Goal: Task Accomplishment & Management: Manage account settings

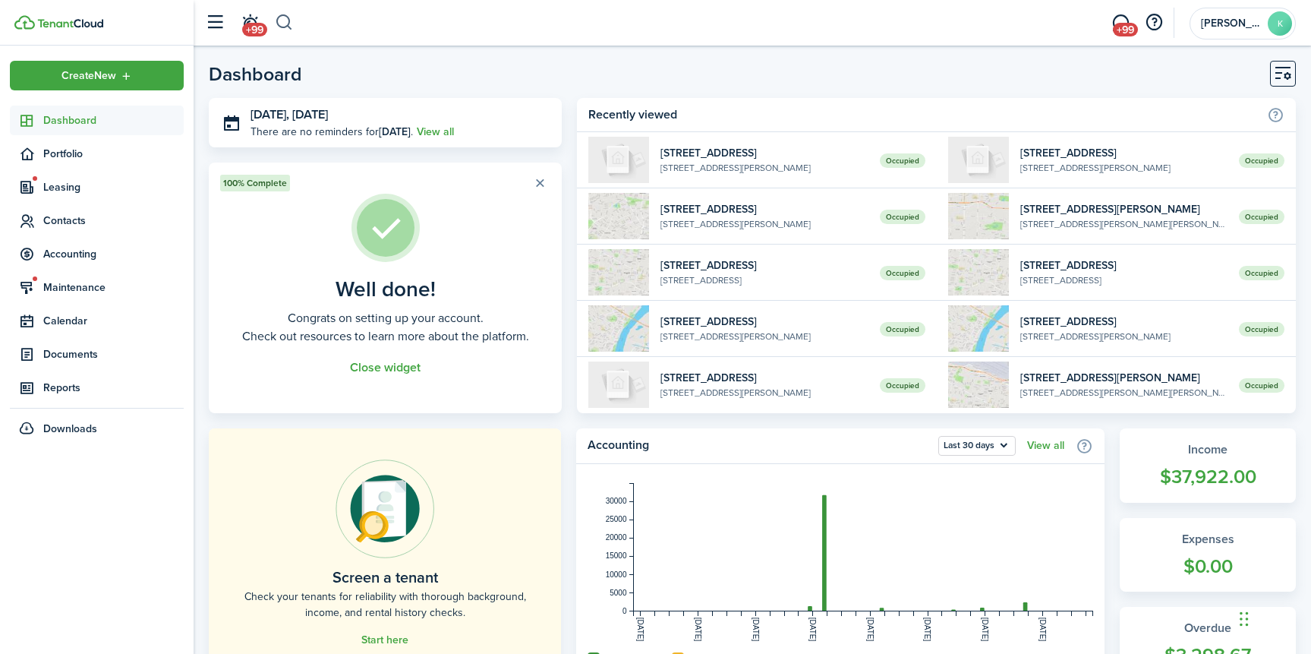
click at [291, 20] on button "button" at bounding box center [284, 23] width 19 height 26
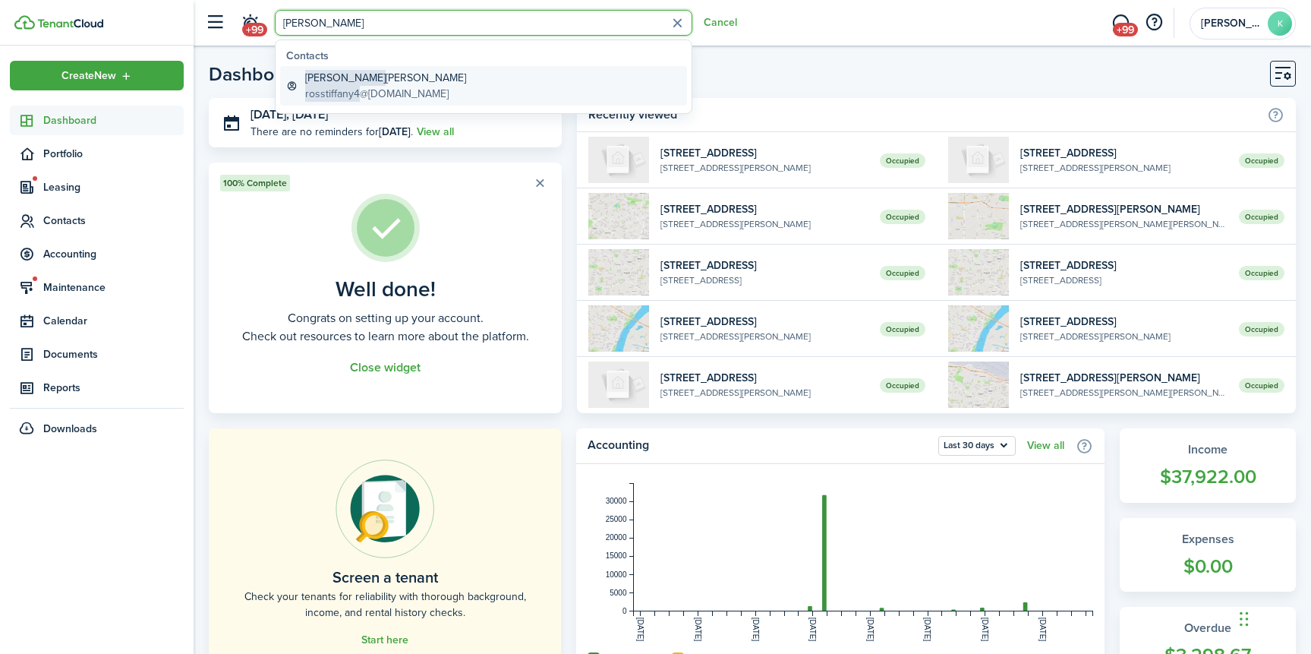
type input "[PERSON_NAME]"
click at [380, 101] on global-search-item-description "rosstiffany4 @[DOMAIN_NAME]" at bounding box center [385, 94] width 161 height 16
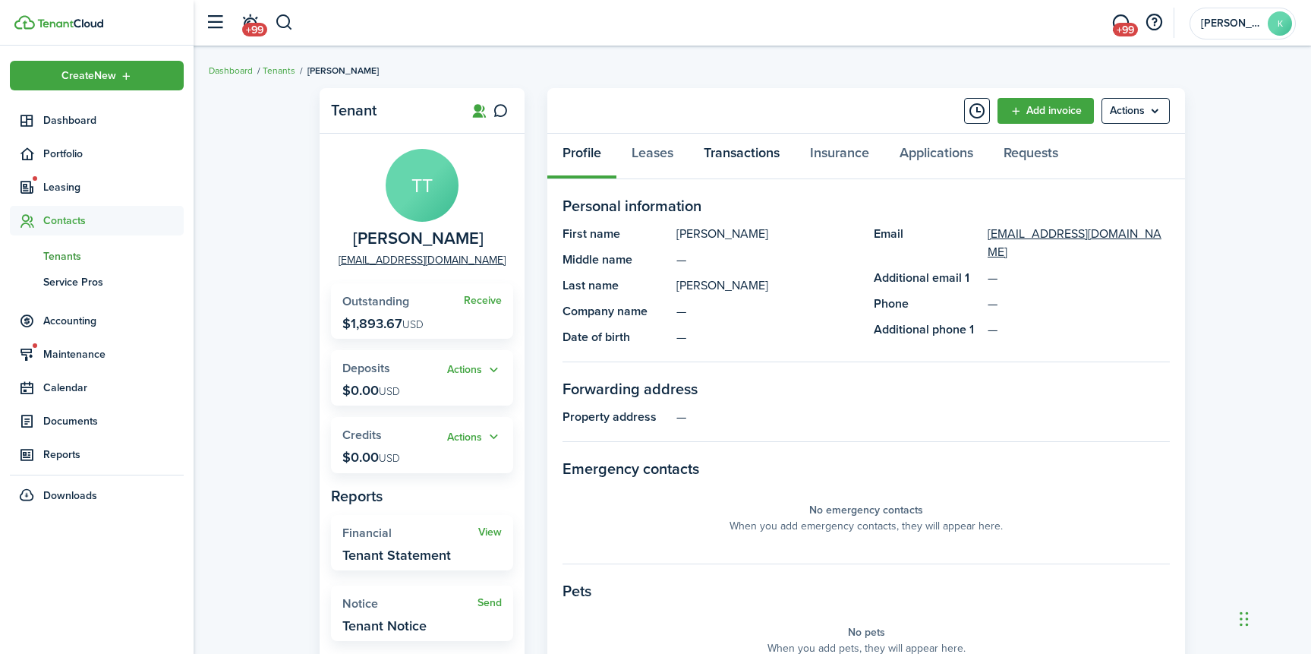
click at [745, 153] on link "Transactions" at bounding box center [741, 157] width 106 height 46
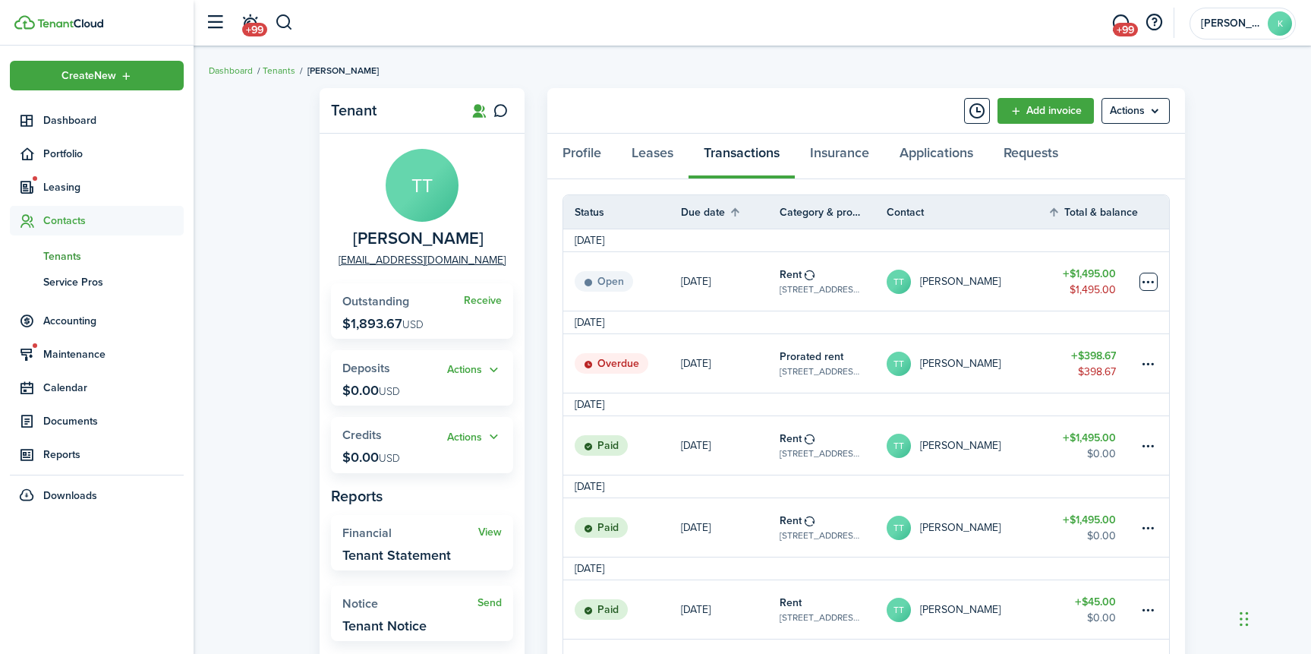
click at [1148, 285] on table-menu-btn-icon at bounding box center [1148, 282] width 18 height 18
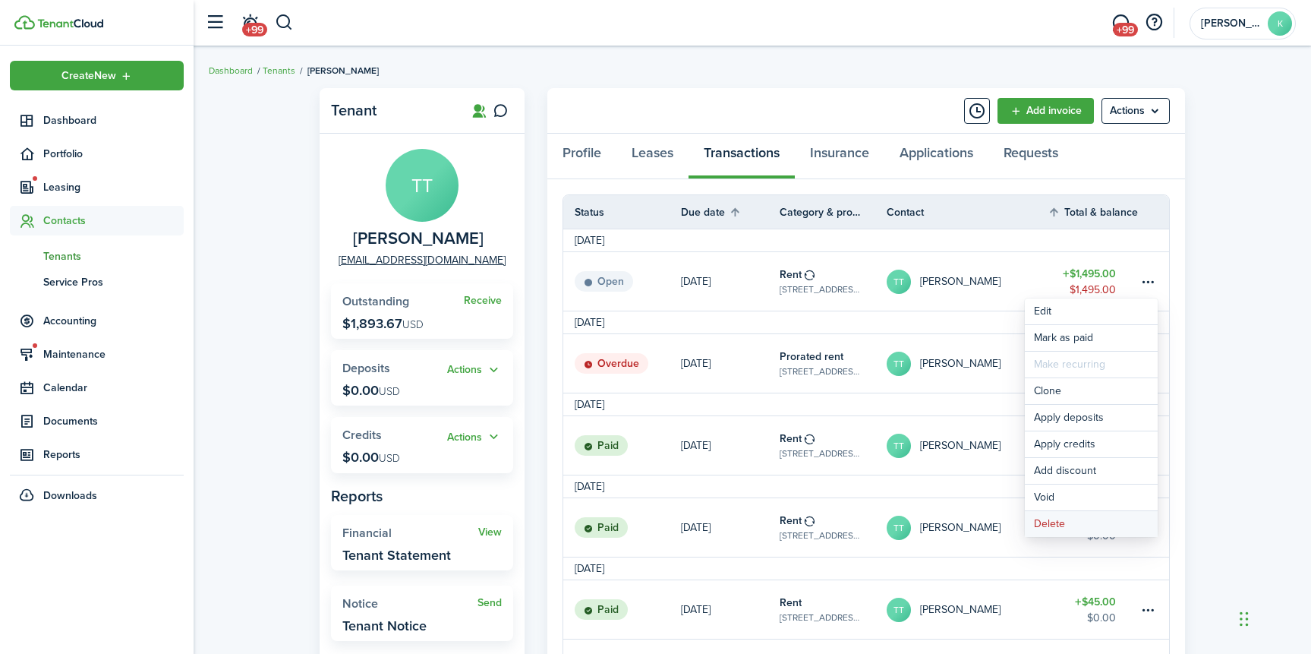
click at [1078, 525] on button "Delete" at bounding box center [1091, 524] width 133 height 26
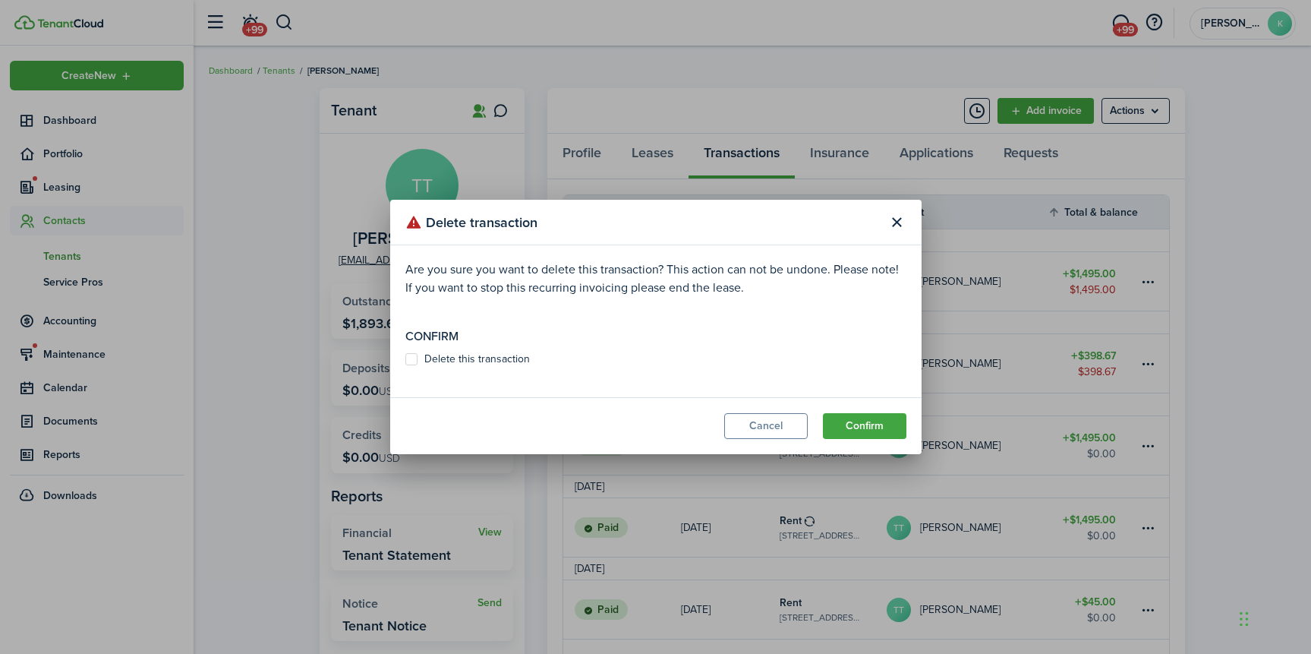
click at [511, 360] on label "Delete this transaction" at bounding box center [467, 359] width 124 height 12
click at [405, 360] on input "Delete this transaction" at bounding box center [405, 359] width 1 height 1
checkbox input "true"
click at [869, 434] on button "Confirm" at bounding box center [864, 426] width 83 height 26
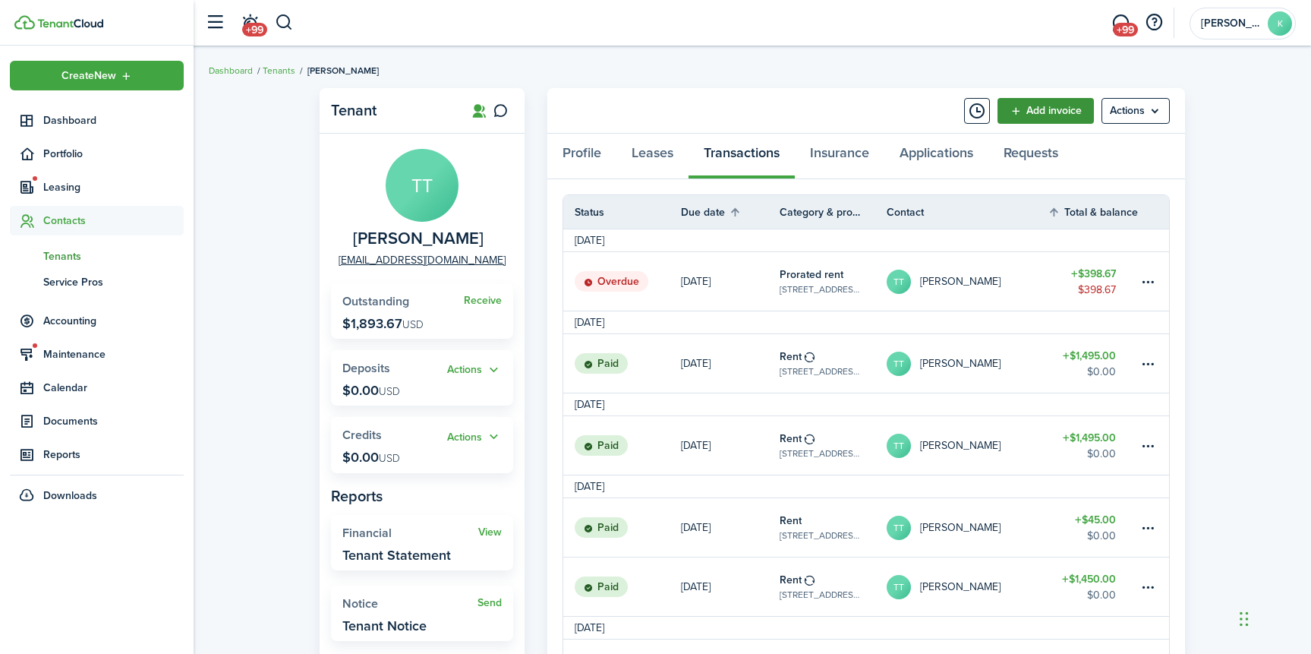
click at [1036, 112] on link "Add invoice" at bounding box center [1045, 111] width 96 height 26
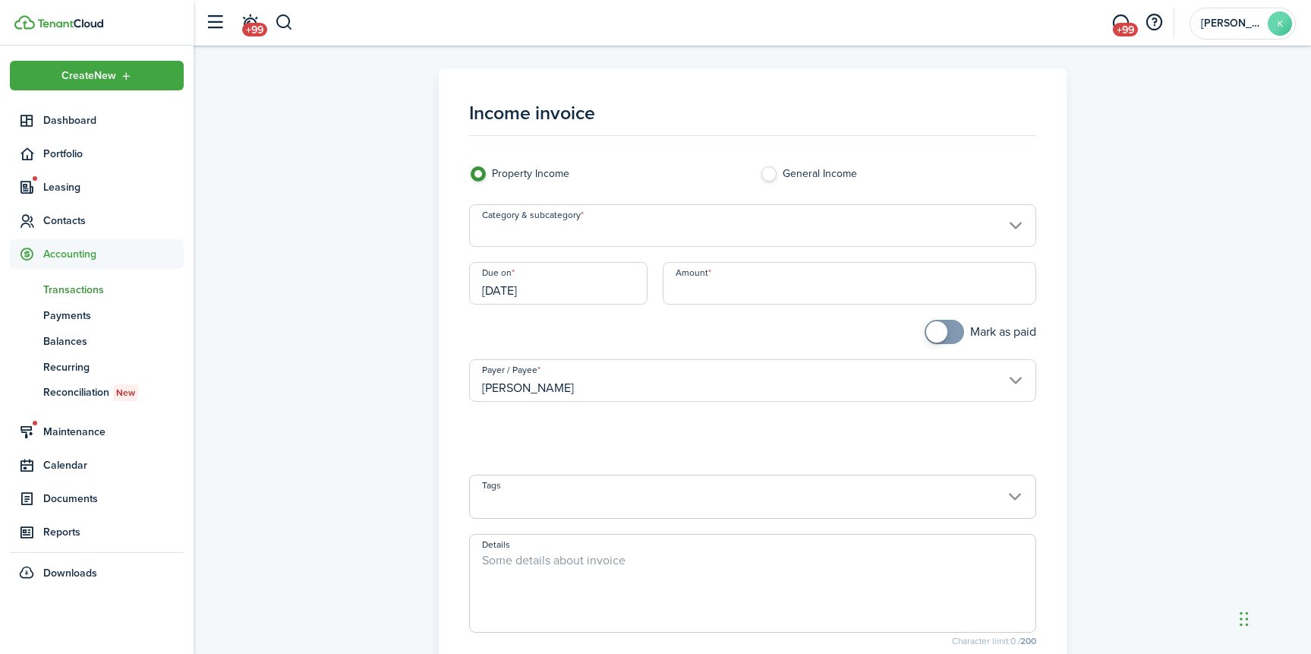
click at [570, 234] on input "Category & subcategory" at bounding box center [752, 225] width 567 height 43
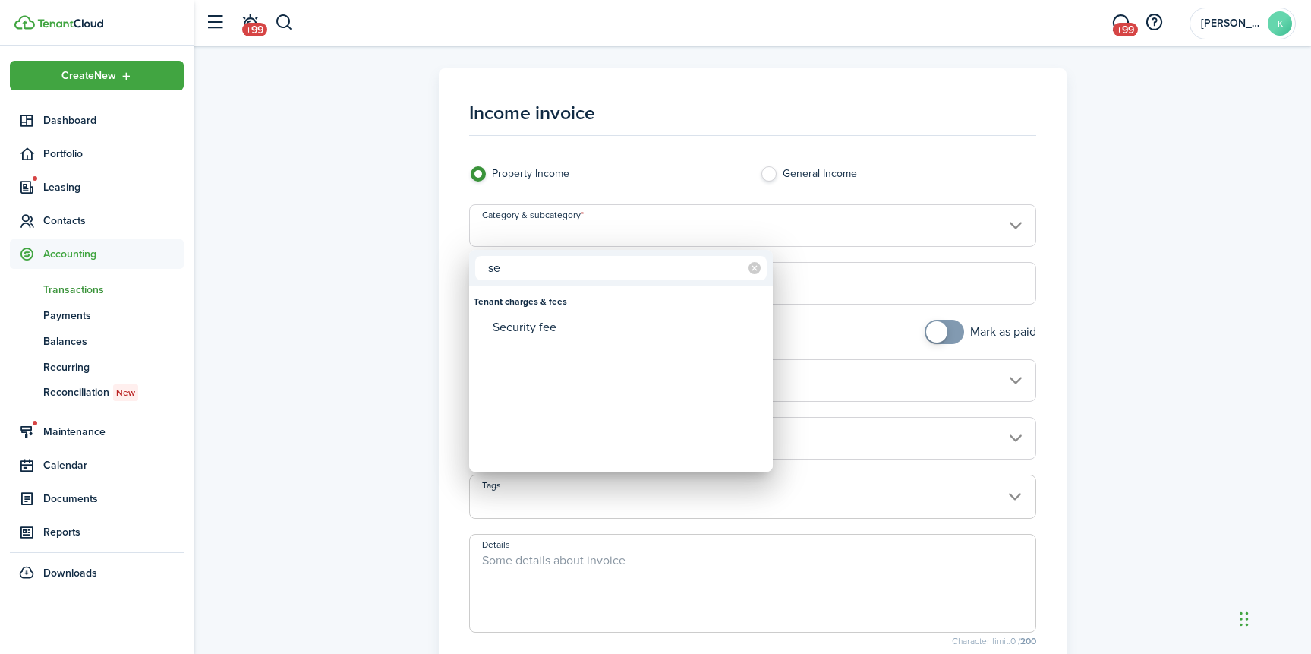
type input "s"
type input "r"
type input "repairs"
click at [760, 266] on icon at bounding box center [754, 268] width 12 height 12
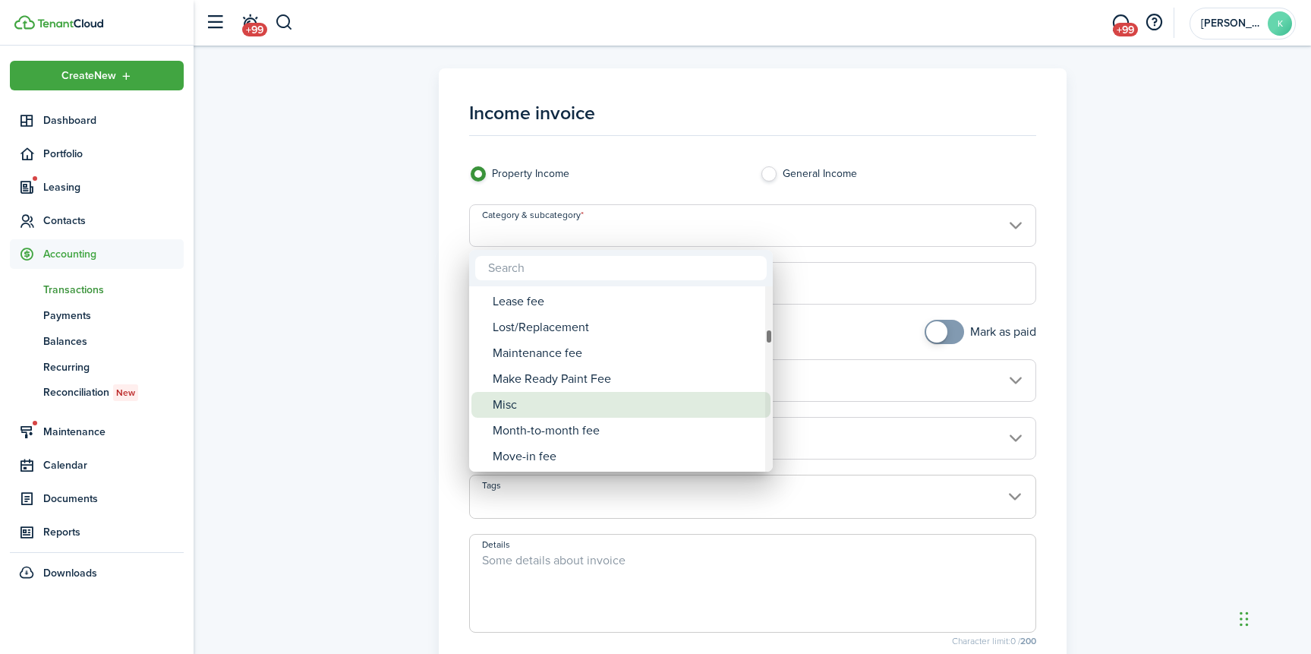
click at [671, 407] on div "Misc" at bounding box center [627, 405] width 269 height 26
type input "Tenant charges & fees / Misc"
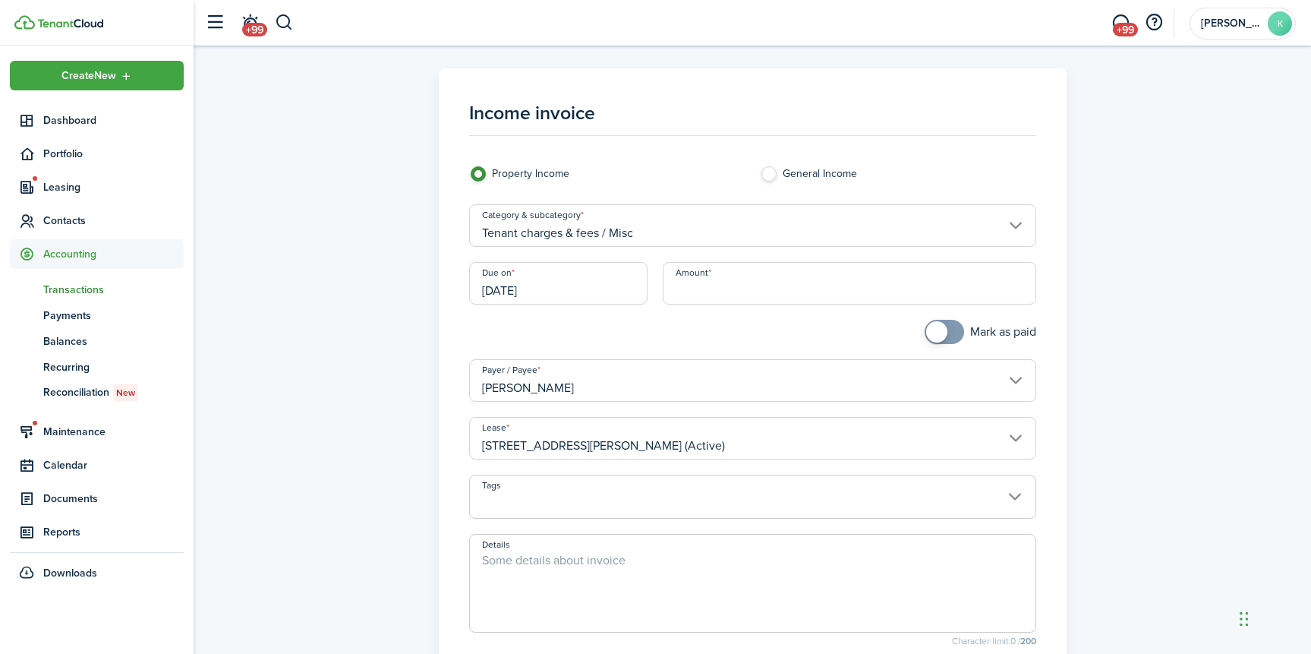
click at [597, 577] on textarea "Details" at bounding box center [752, 587] width 565 height 73
type textarea "Repair Fee"
click at [795, 284] on input "Amount" at bounding box center [849, 283] width 373 height 43
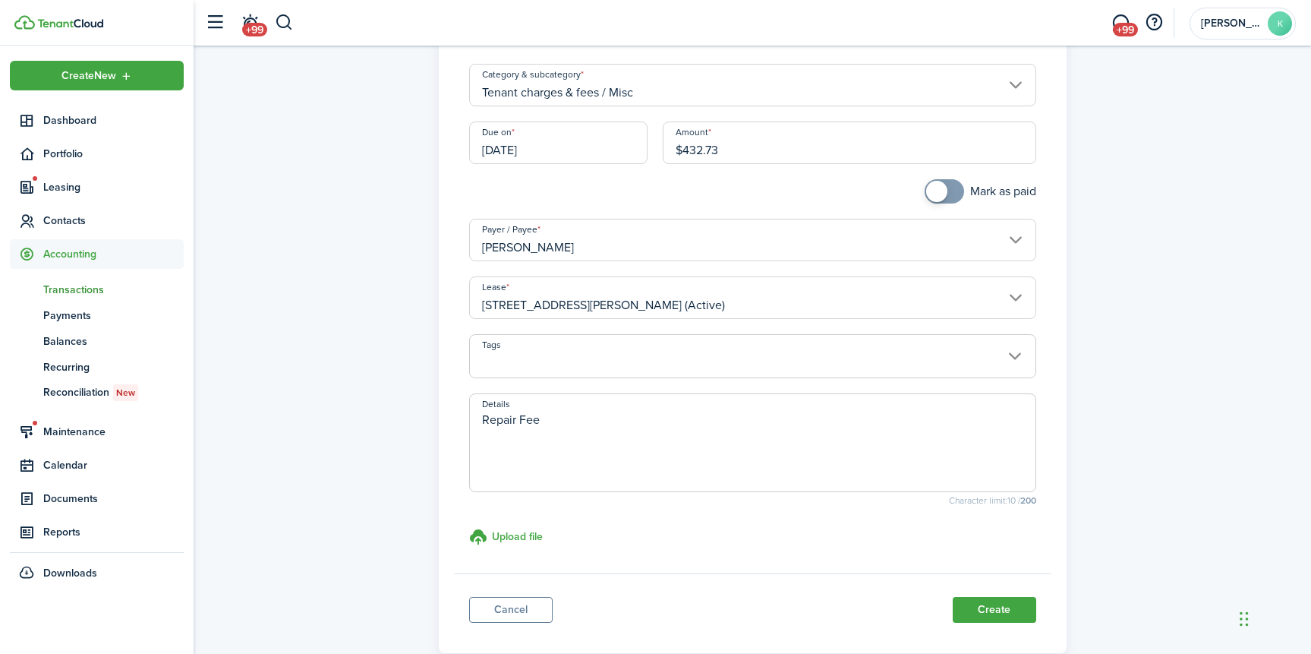
scroll to position [156, 0]
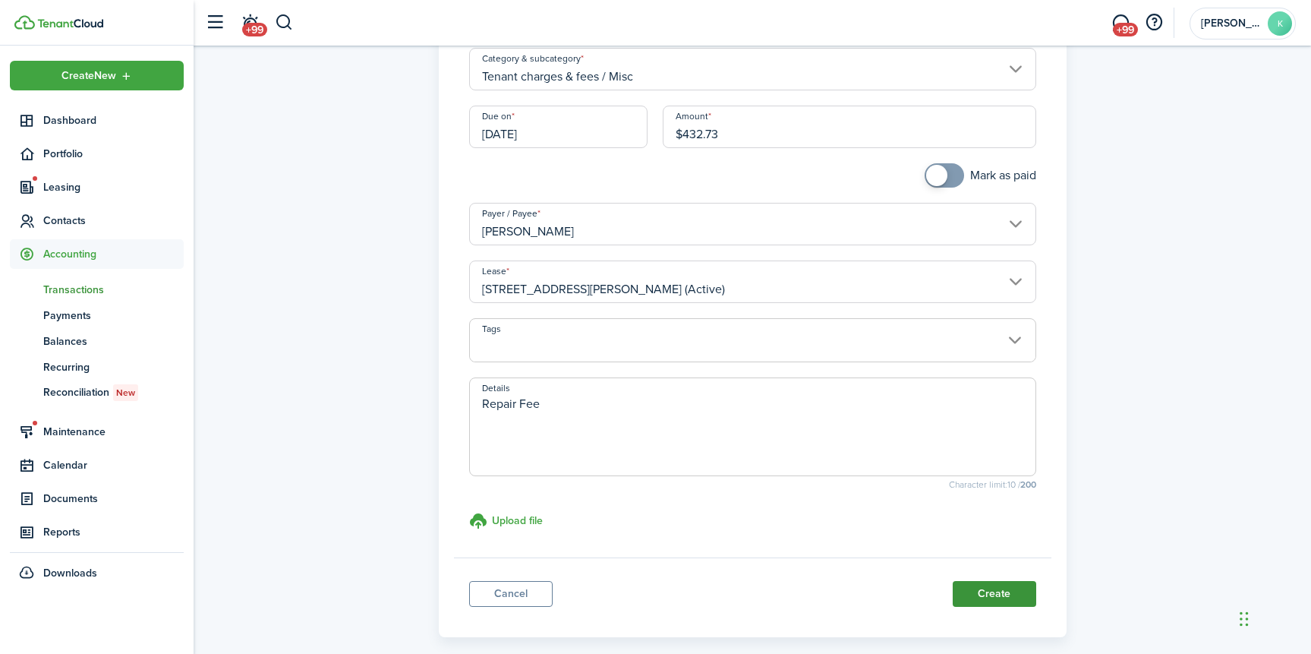
type input "$432.73"
click at [984, 590] on button "Create" at bounding box center [994, 594] width 83 height 26
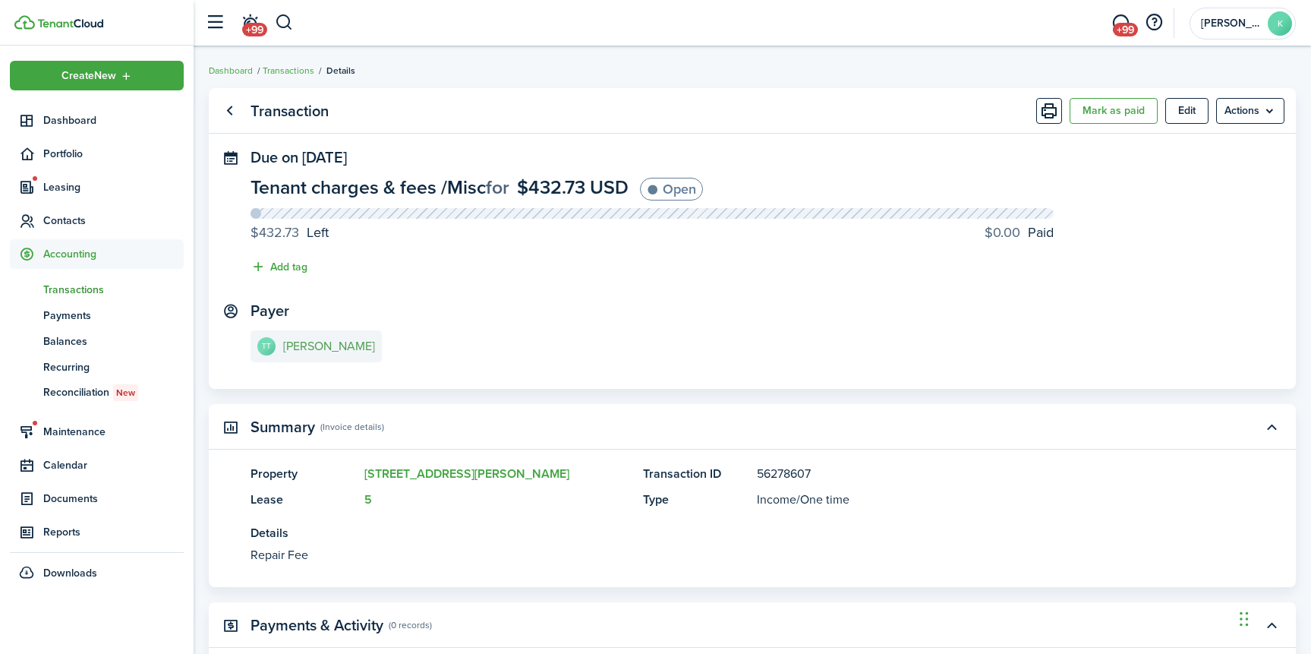
click at [326, 344] on e-details-info-title "[PERSON_NAME]" at bounding box center [329, 346] width 92 height 14
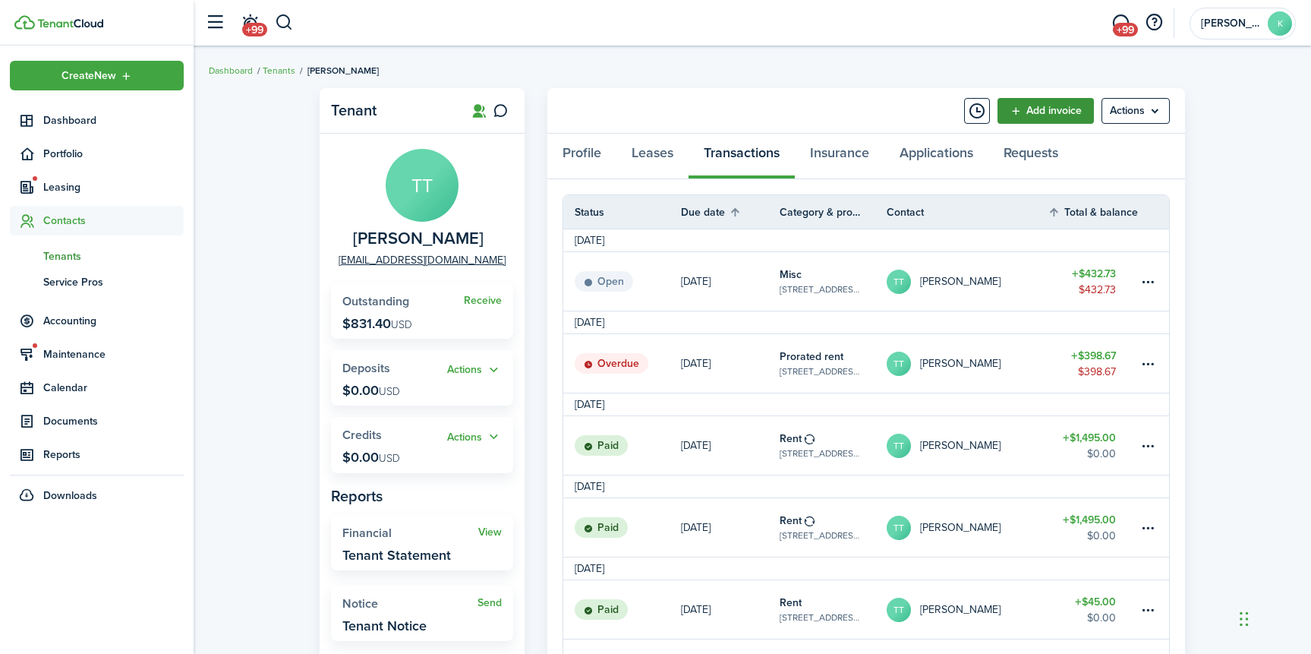
click at [1057, 112] on link "Add invoice" at bounding box center [1045, 111] width 96 height 26
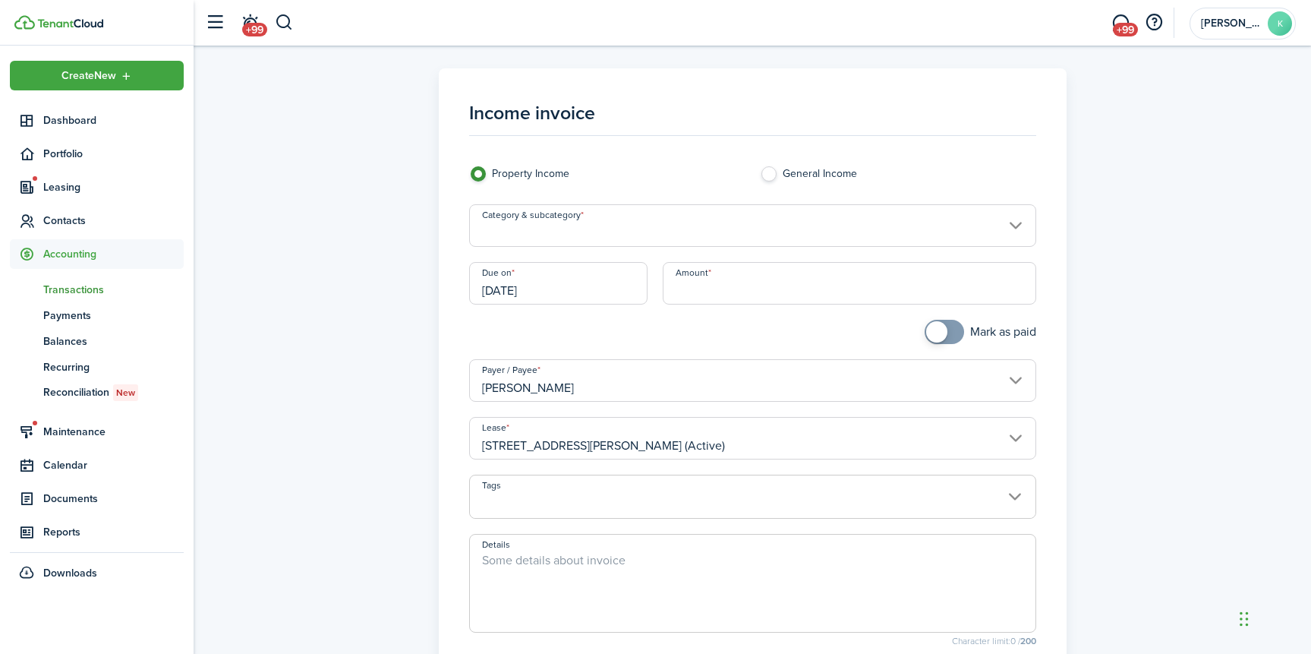
click at [614, 233] on input "Category & subcategory" at bounding box center [752, 225] width 567 height 43
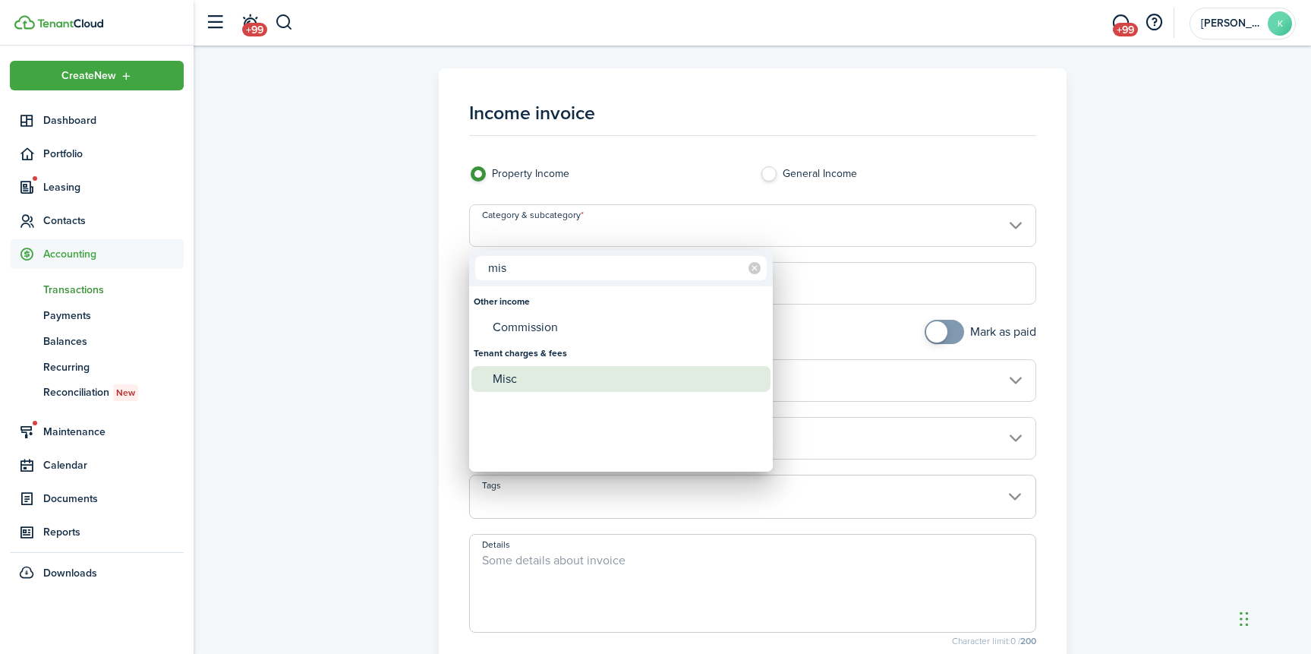
type input "mis"
click at [568, 389] on div "Misc" at bounding box center [627, 379] width 269 height 26
type input "Tenant charges & fees / Misc"
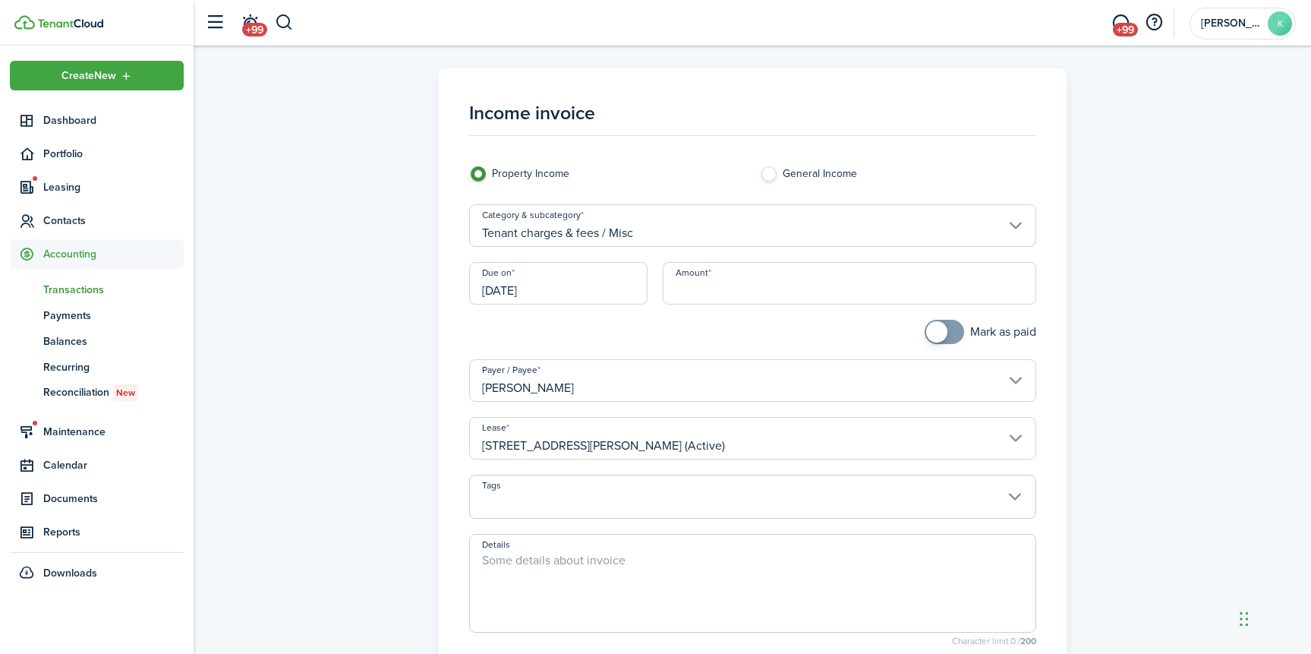
click at [695, 295] on input "Amount" at bounding box center [849, 283] width 373 height 43
type input "$432.73"
click at [580, 558] on textarea "Details" at bounding box center [752, 587] width 565 height 73
click at [567, 288] on input "[DATE]" at bounding box center [558, 283] width 179 height 43
type textarea "Repair Fees"
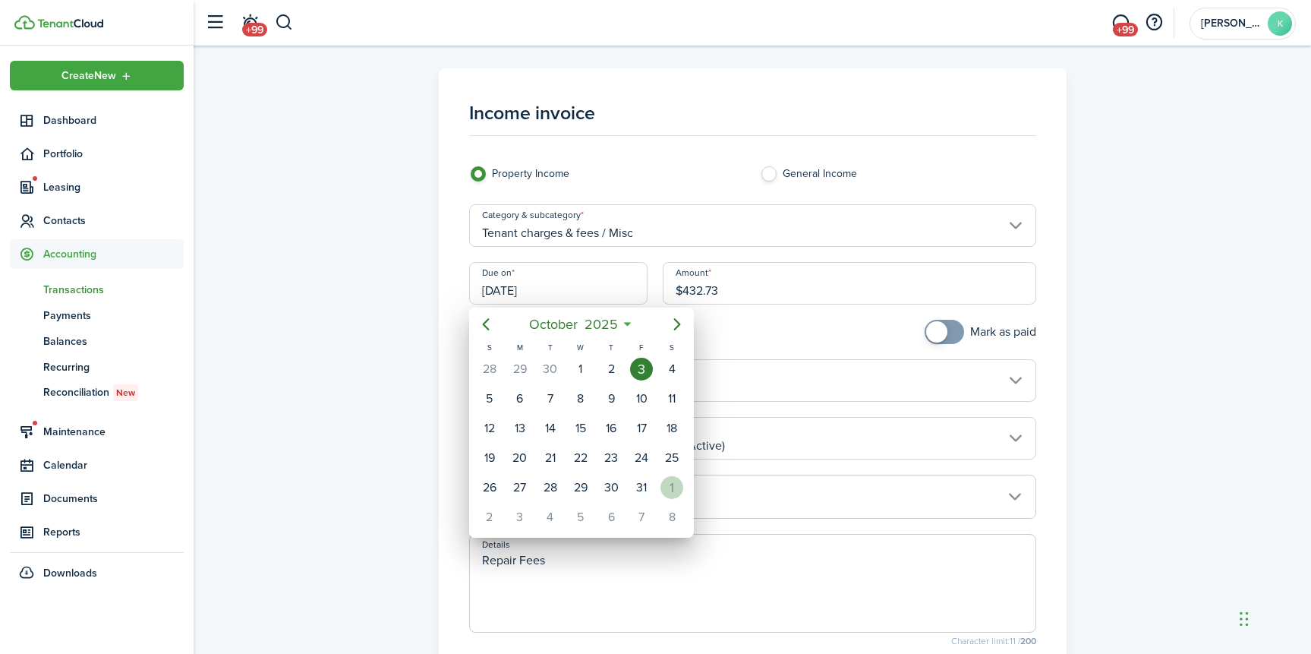
click at [667, 486] on div "1" at bounding box center [671, 487] width 23 height 23
type input "[DATE]"
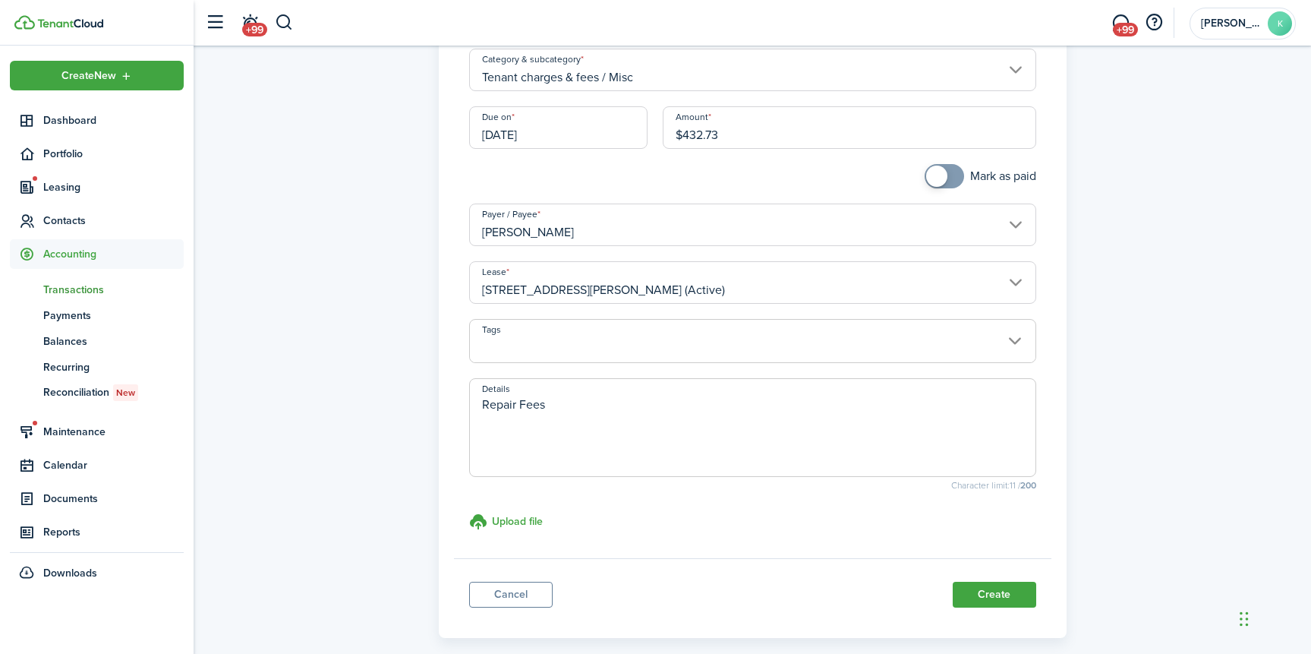
scroll to position [227, 0]
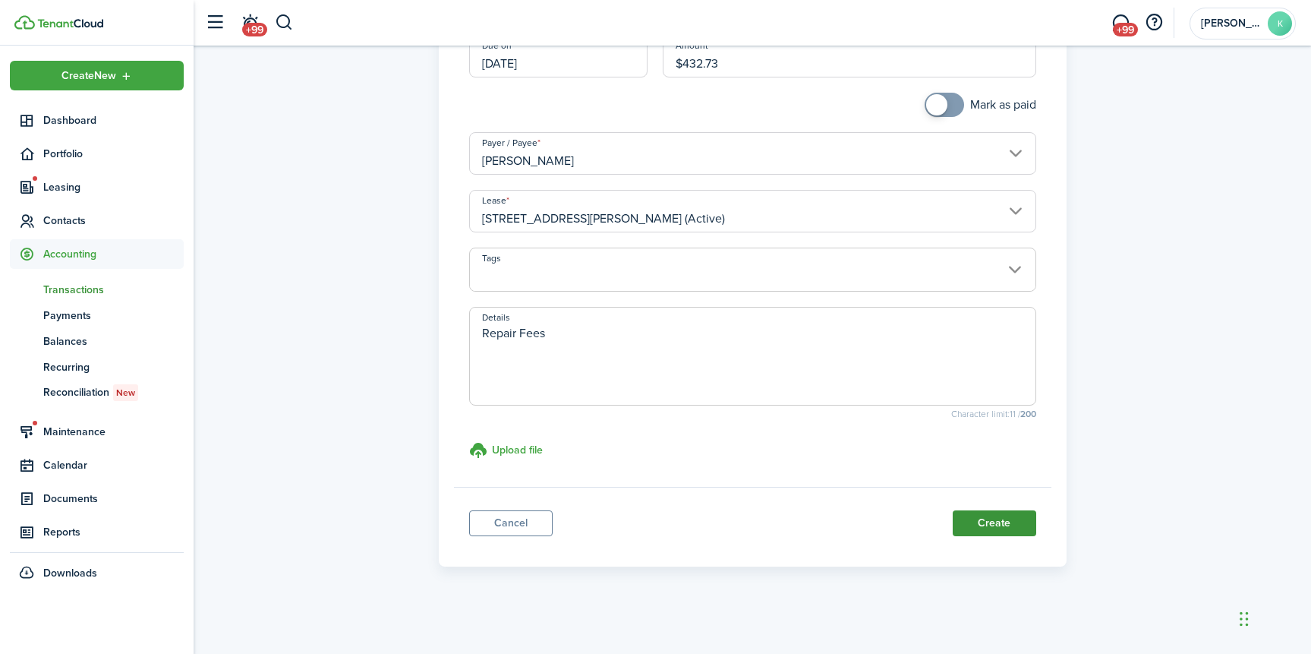
click at [982, 529] on button "Create" at bounding box center [994, 523] width 83 height 26
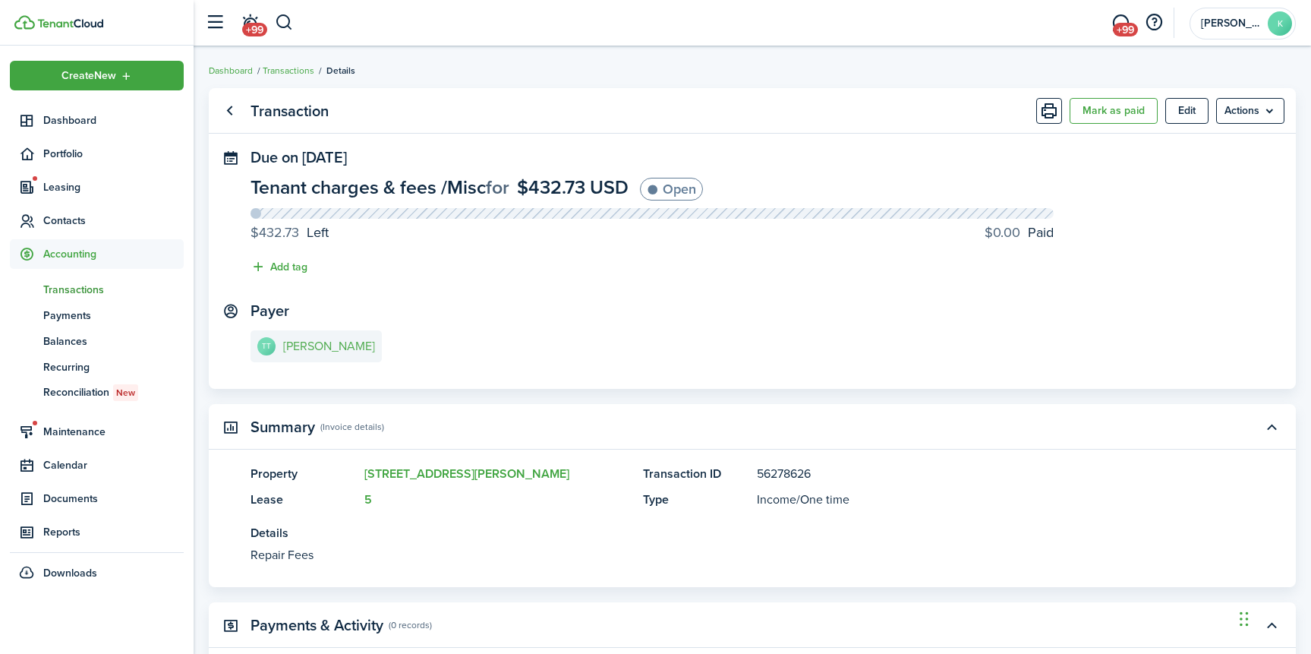
click at [323, 357] on link "TT [PERSON_NAME]" at bounding box center [315, 346] width 131 height 32
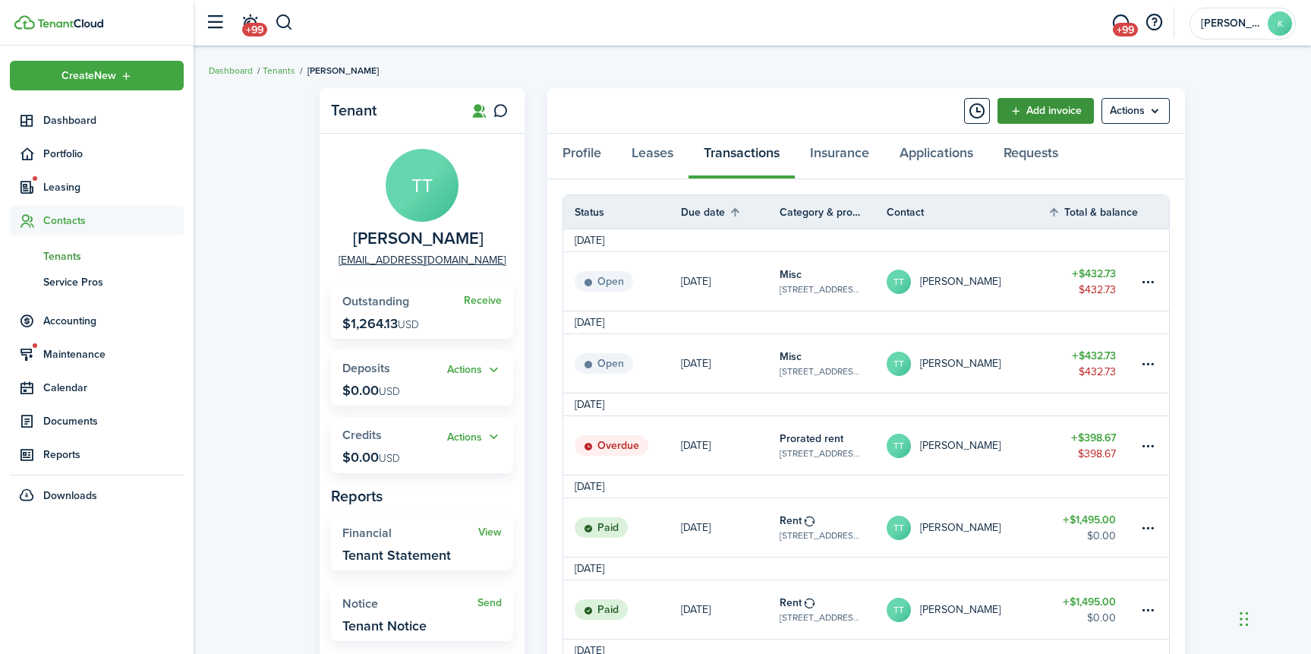
click at [1024, 115] on link "Add invoice" at bounding box center [1045, 111] width 96 height 26
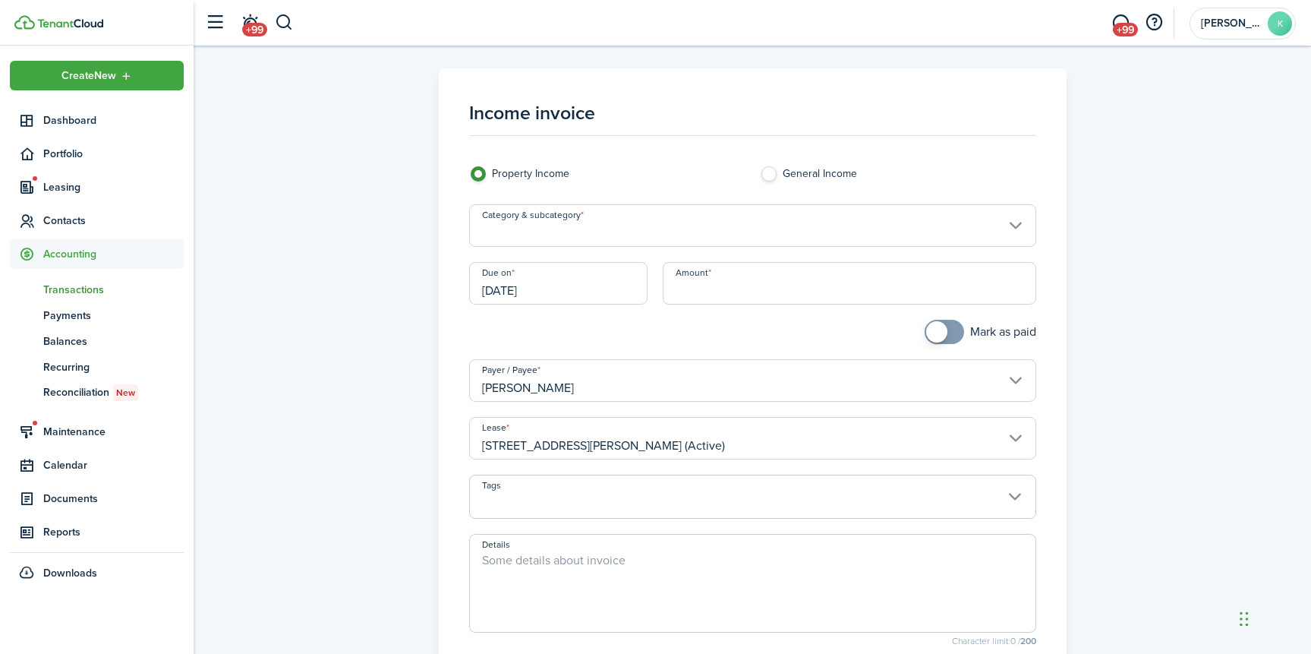
click at [606, 241] on input "Category & subcategory" at bounding box center [752, 225] width 567 height 43
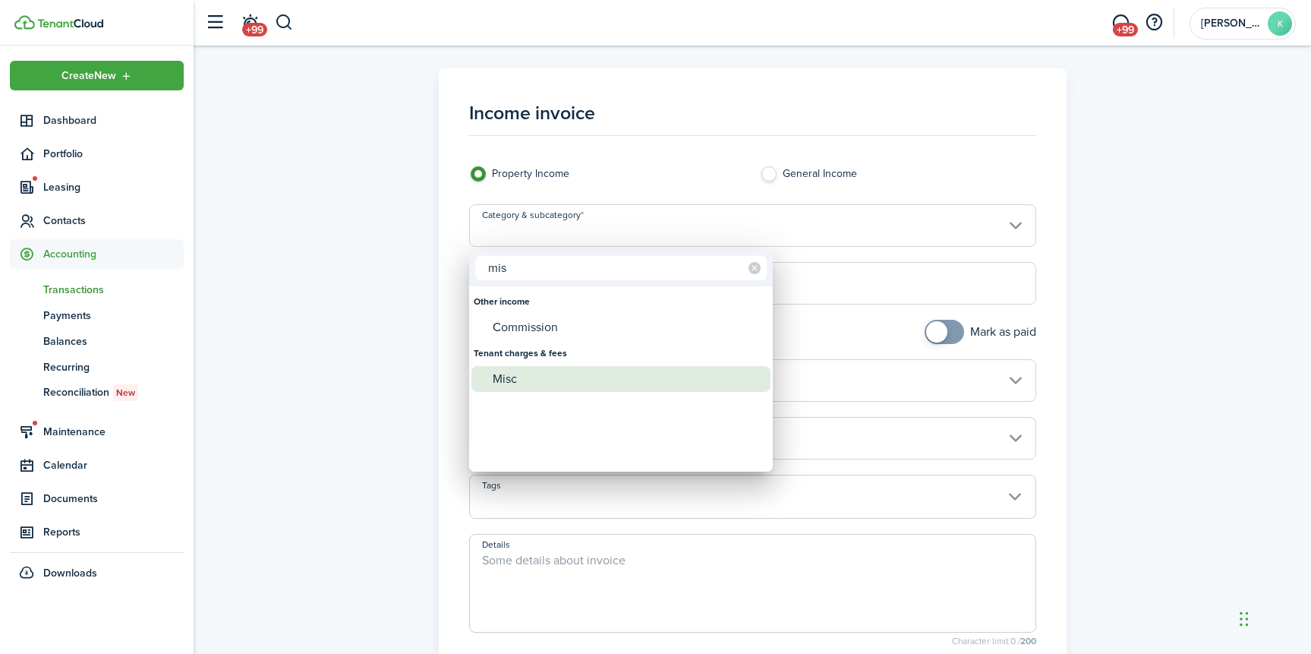
type input "mis"
click at [566, 390] on div "Misc" at bounding box center [627, 379] width 269 height 26
type input "Tenant charges & fees / Misc"
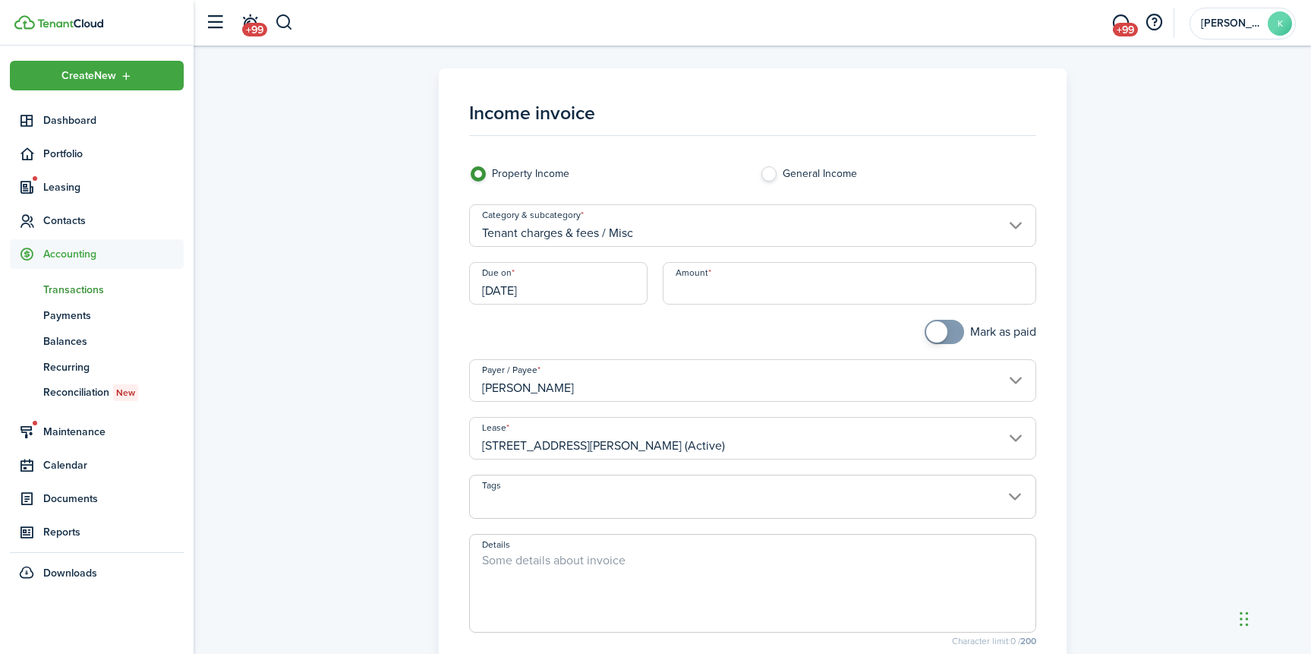
click at [692, 296] on input "Amount" at bounding box center [849, 283] width 373 height 43
type input "$432.73"
click at [585, 564] on textarea "Details" at bounding box center [752, 587] width 565 height 73
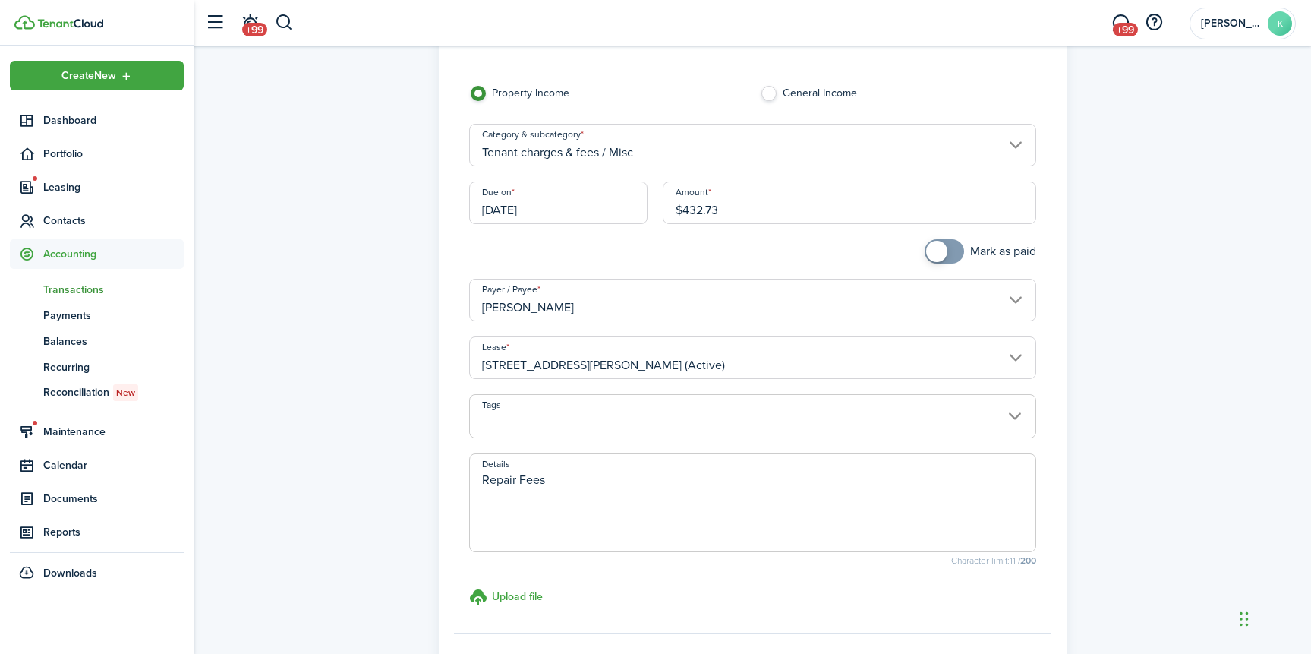
scroll to position [109, 0]
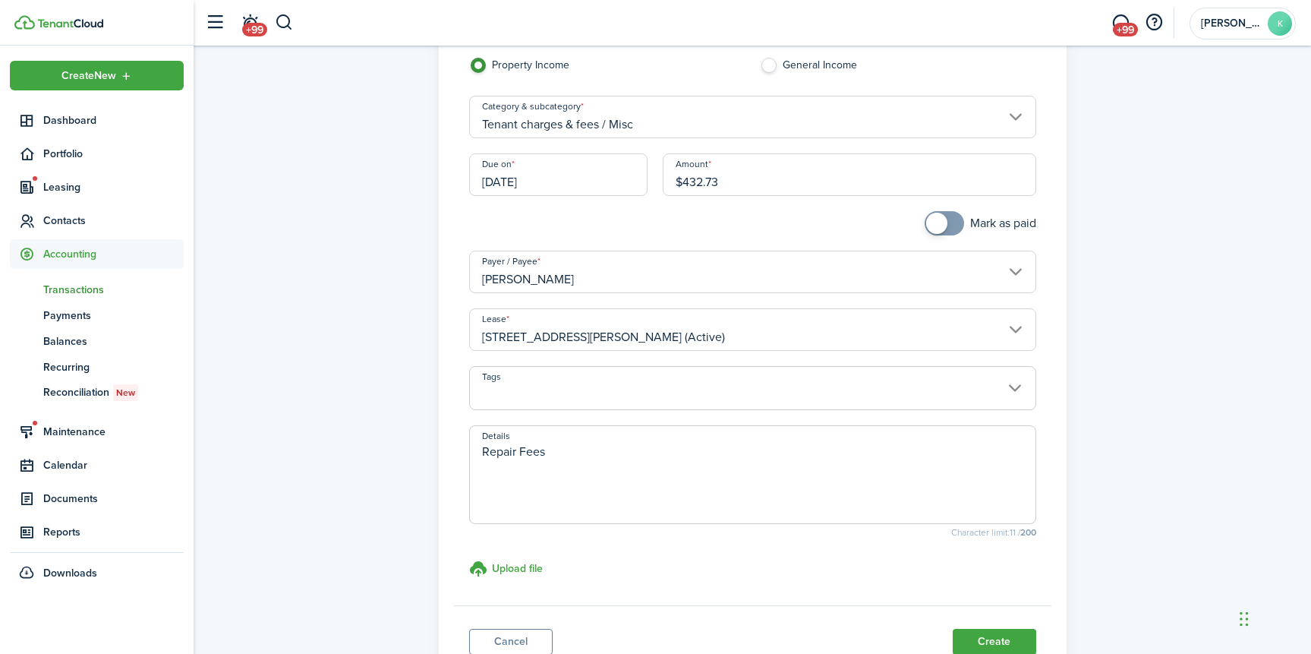
click at [584, 162] on input "[DATE]" at bounding box center [558, 174] width 179 height 43
type textarea "Repair Fees"
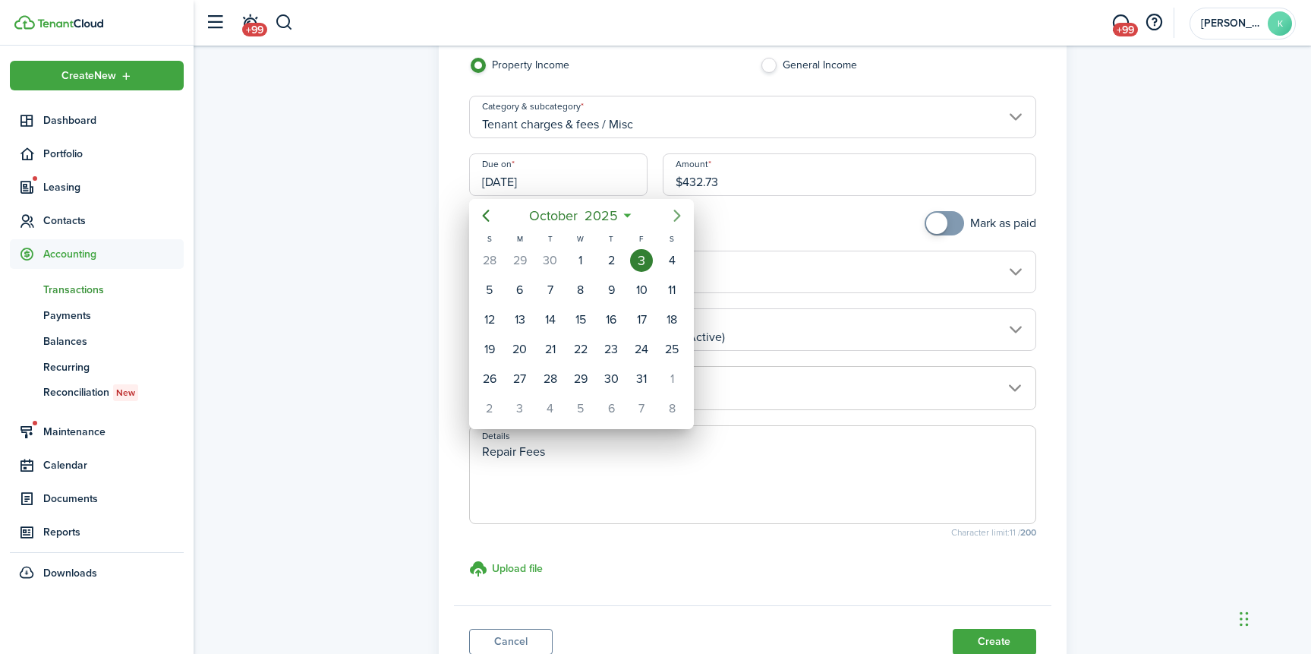
click at [673, 213] on icon "Next page" at bounding box center [677, 215] width 18 height 18
click at [523, 404] on div "1" at bounding box center [520, 408] width 23 height 23
type input "[DATE]"
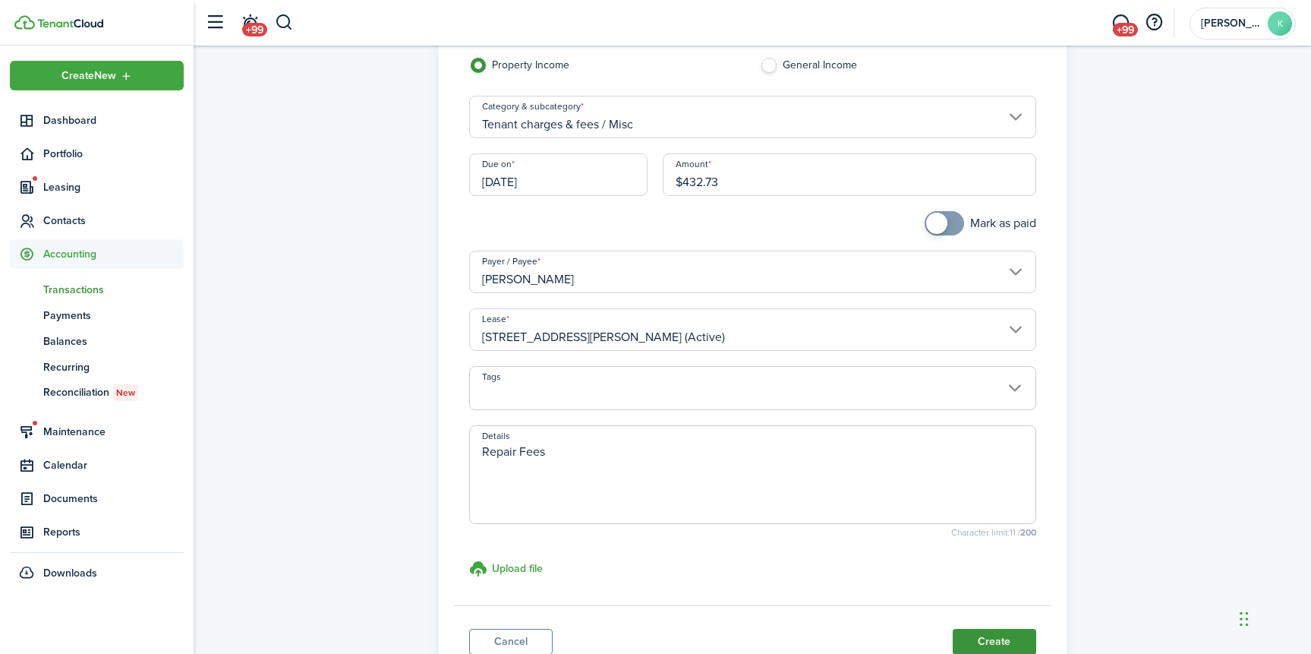
click at [1003, 632] on button "Create" at bounding box center [994, 642] width 83 height 26
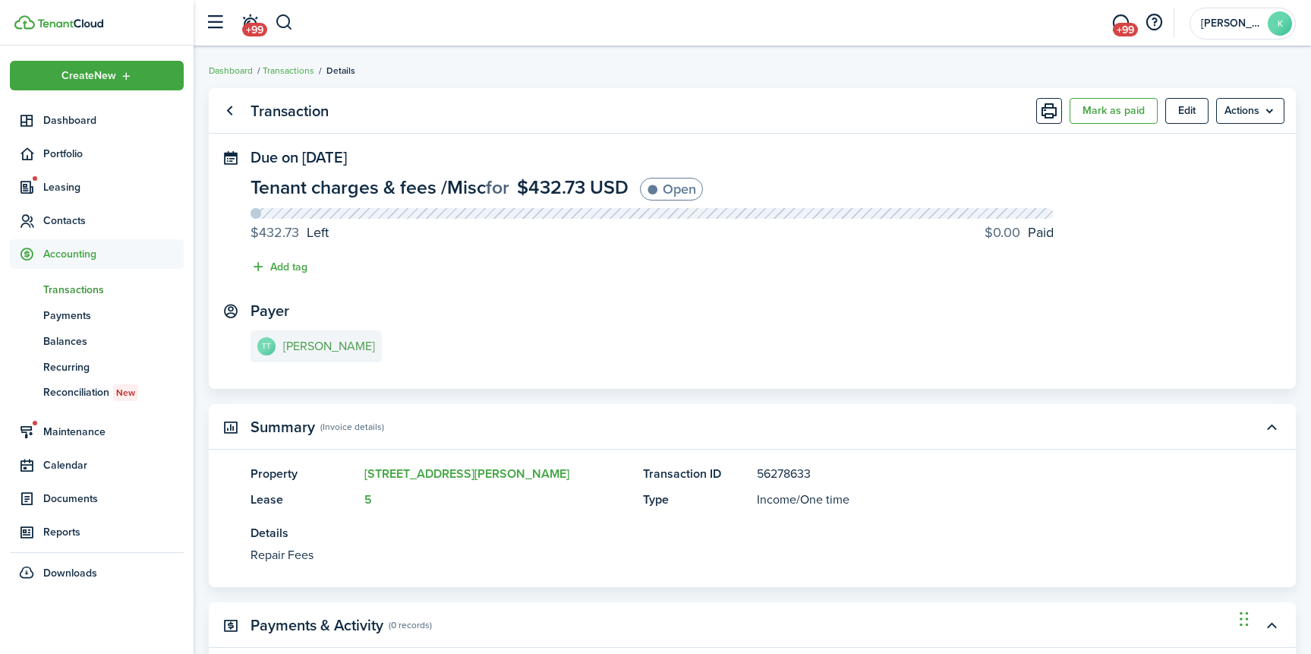
click at [345, 349] on e-details-info-title "[PERSON_NAME]" at bounding box center [329, 346] width 92 height 14
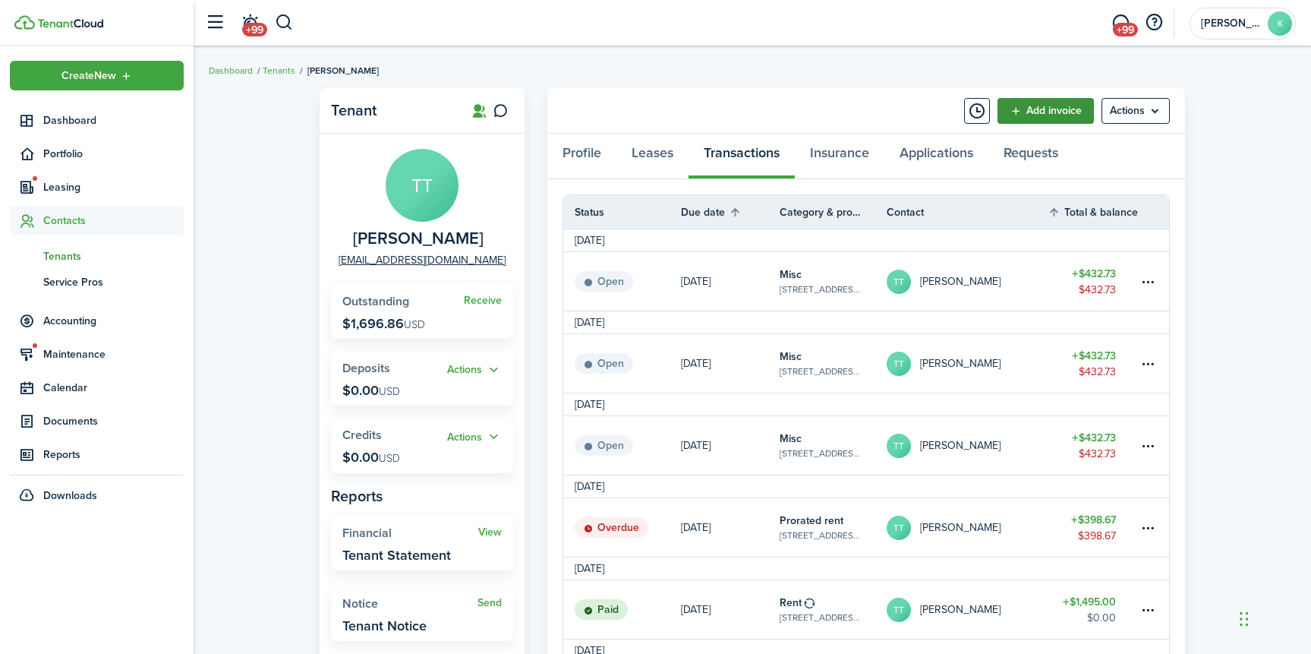
click at [1025, 105] on link "Add invoice" at bounding box center [1045, 111] width 96 height 26
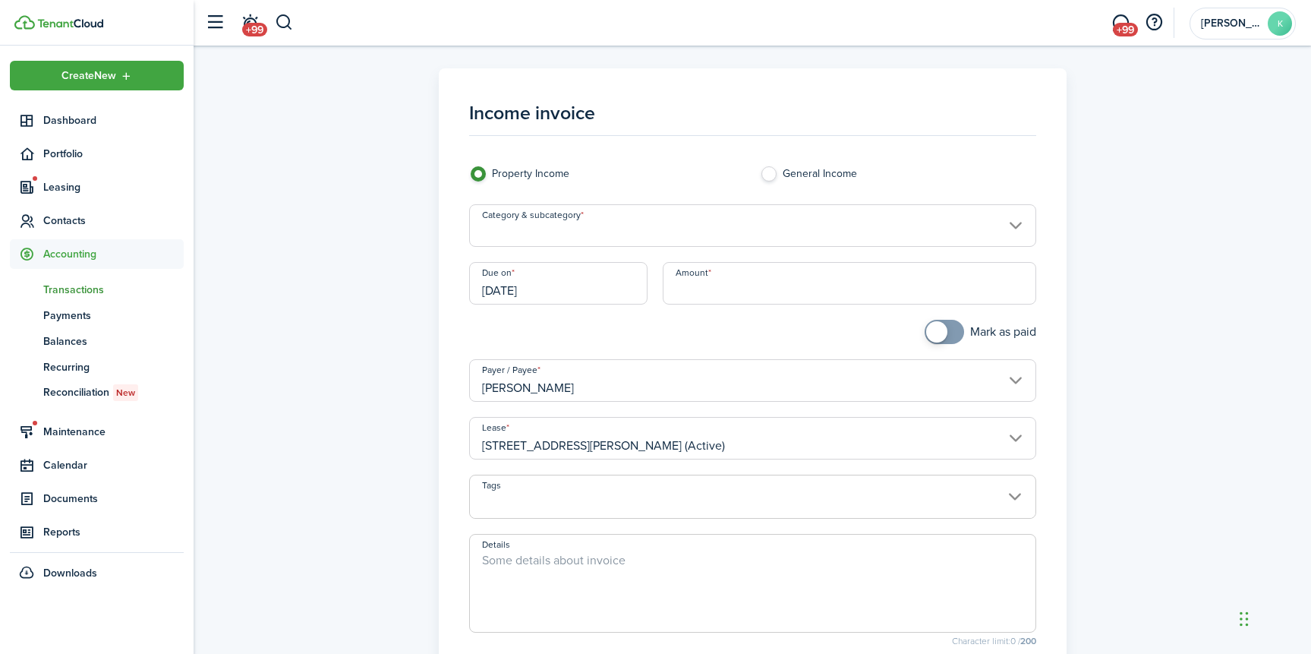
click at [566, 239] on input "Category & subcategory" at bounding box center [752, 225] width 567 height 43
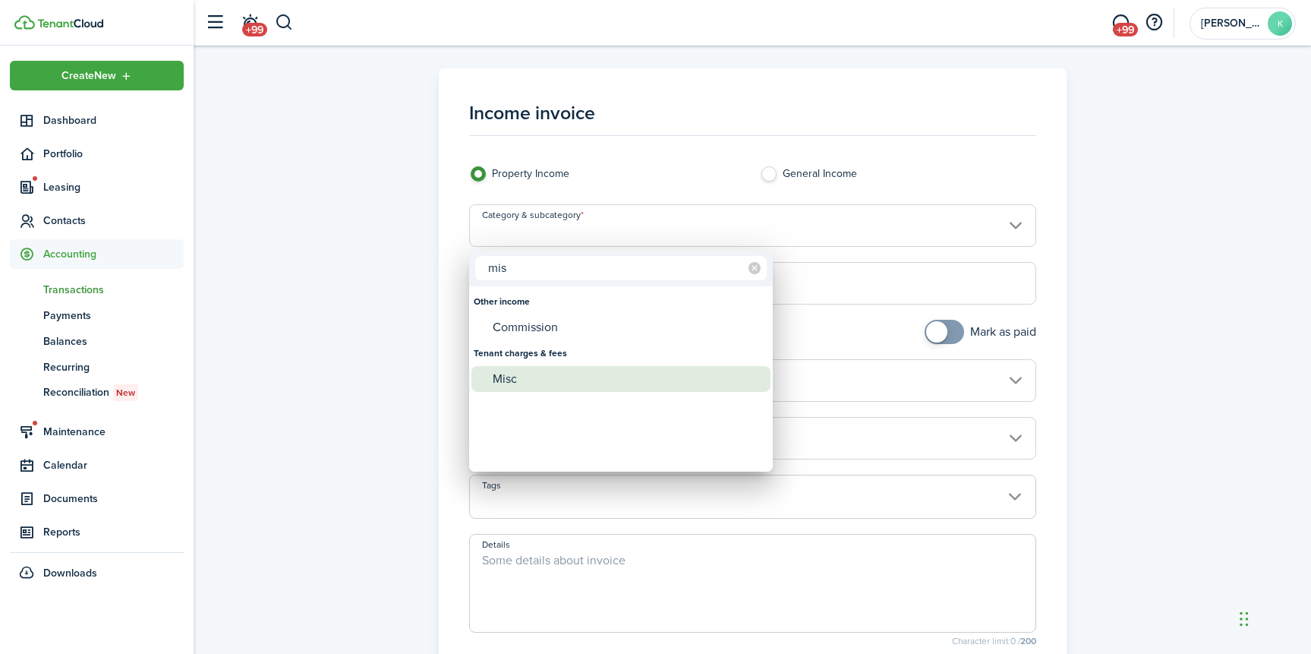
type input "mis"
click at [552, 380] on div "Misc" at bounding box center [627, 379] width 269 height 26
type input "Tenant charges & fees / Misc"
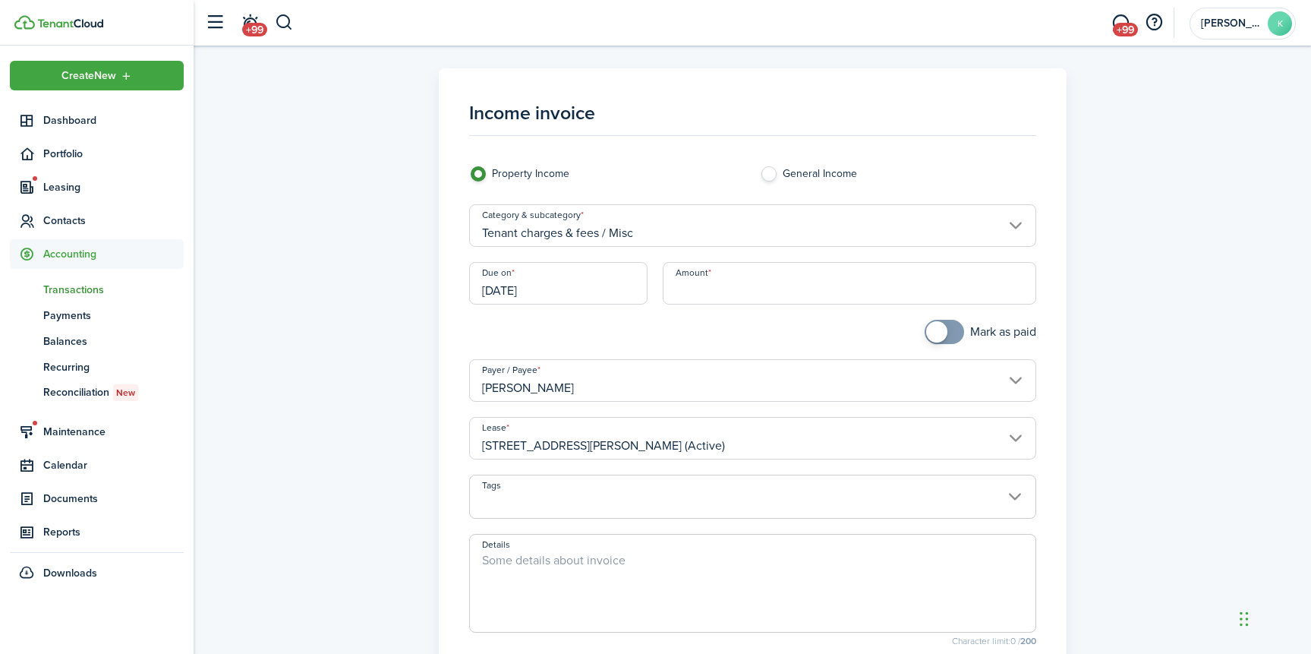
click at [694, 303] on input "Amount" at bounding box center [849, 283] width 373 height 43
type input "$432.73"
click at [589, 495] on span at bounding box center [752, 505] width 565 height 26
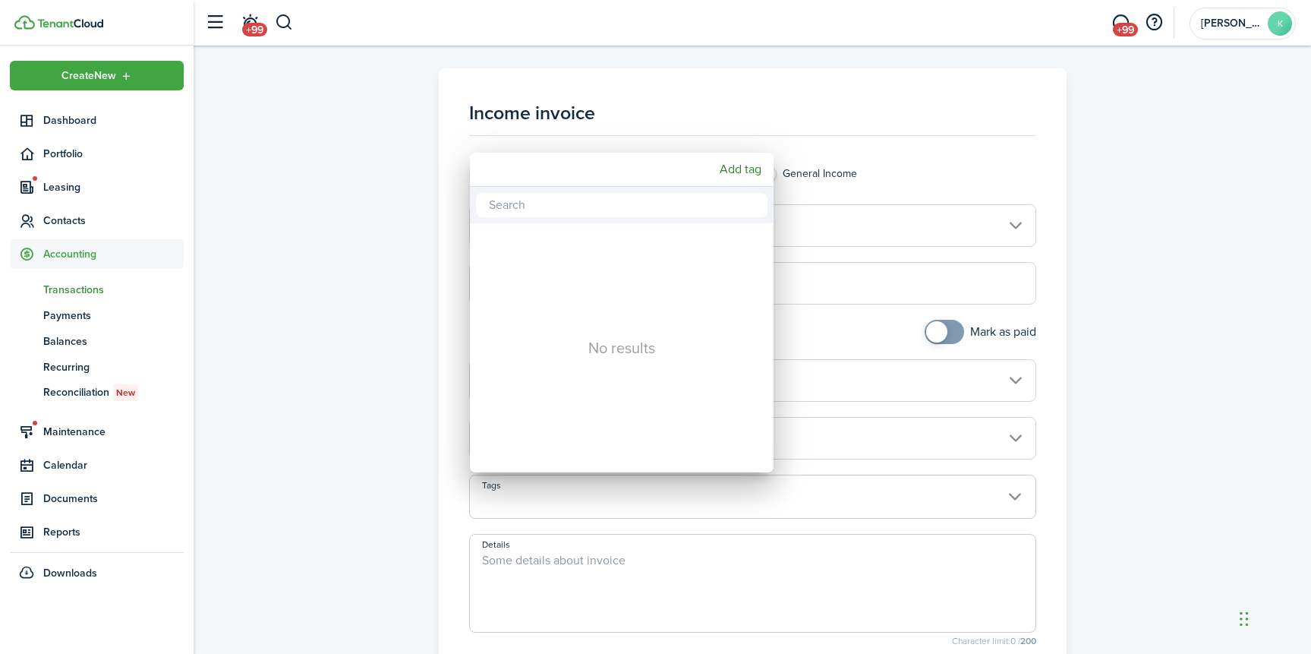
click at [345, 589] on div at bounding box center [656, 327] width 1554 height 896
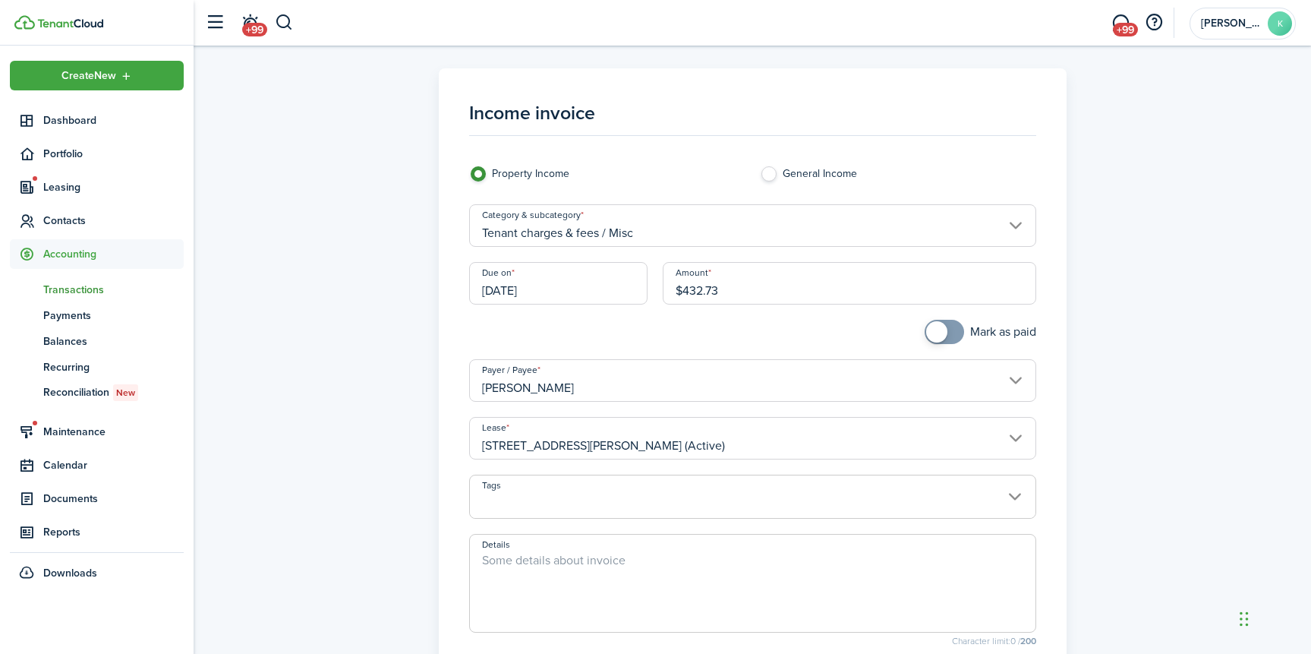
click at [534, 579] on textarea "Details" at bounding box center [752, 587] width 565 height 73
click at [579, 284] on input "[DATE]" at bounding box center [558, 283] width 179 height 43
type textarea "Repair Fees"
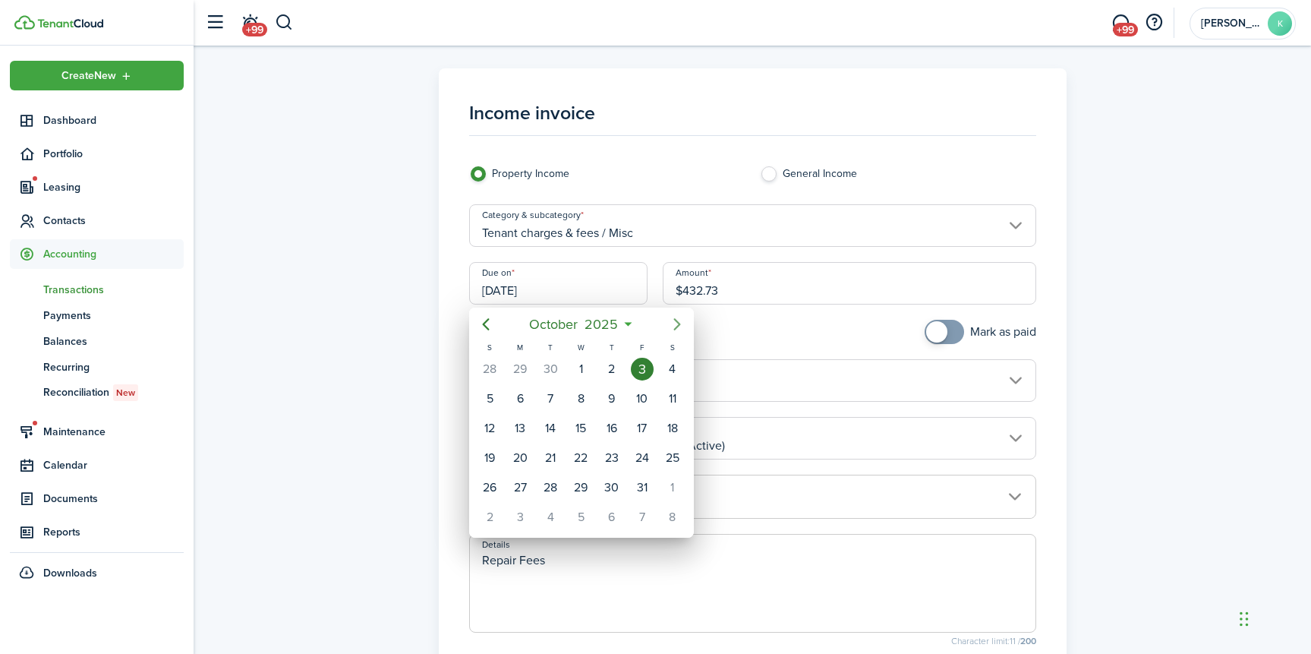
click at [680, 322] on icon "Next page" at bounding box center [677, 324] width 18 height 18
click at [525, 513] on div "1" at bounding box center [520, 517] width 23 height 23
type input "[DATE]"
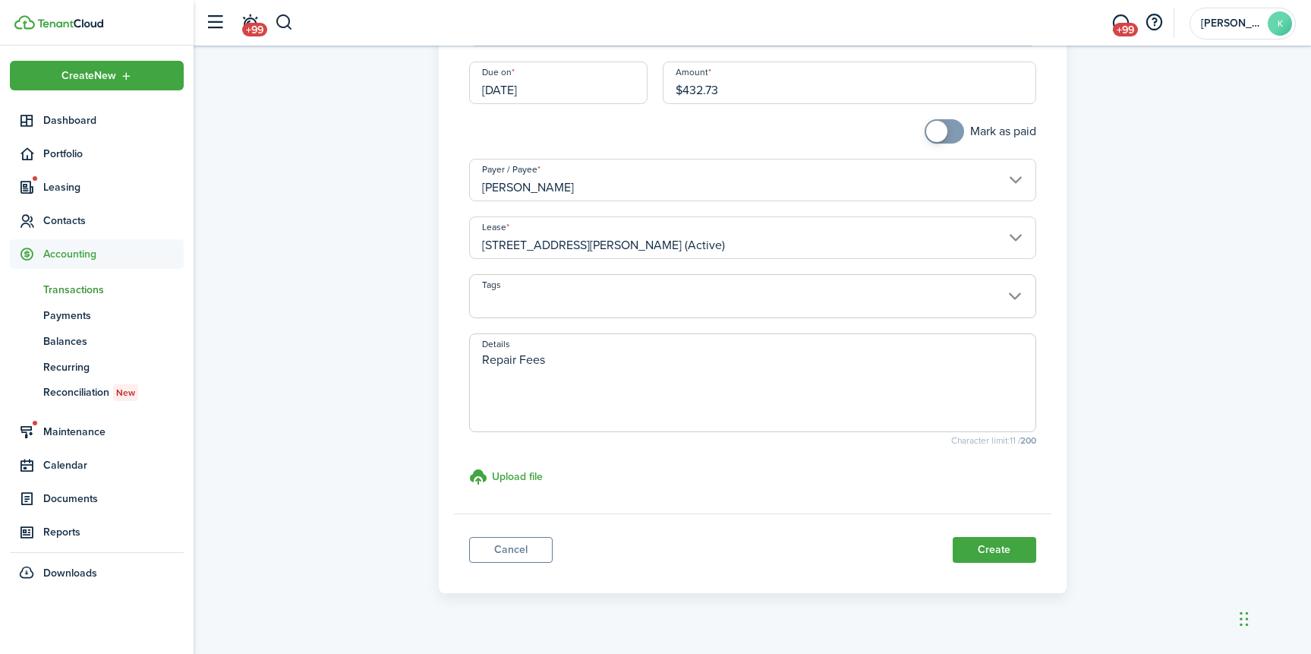
scroll to position [227, 0]
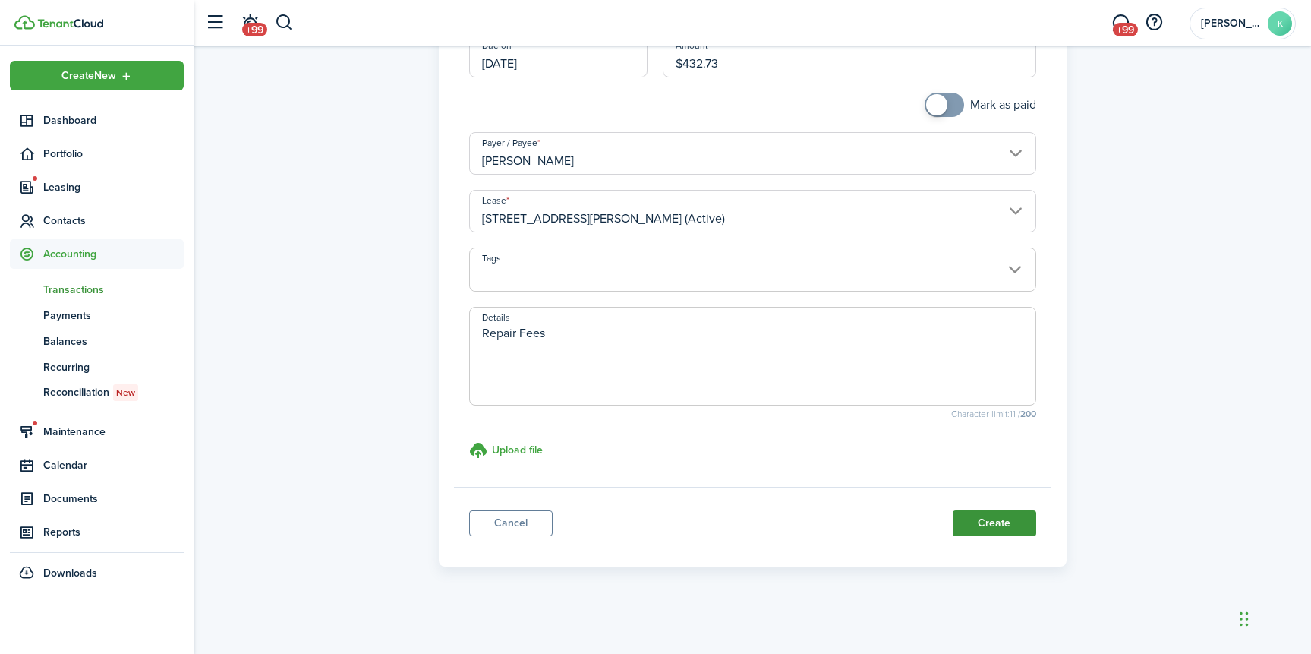
click at [1005, 524] on button "Create" at bounding box center [994, 523] width 83 height 26
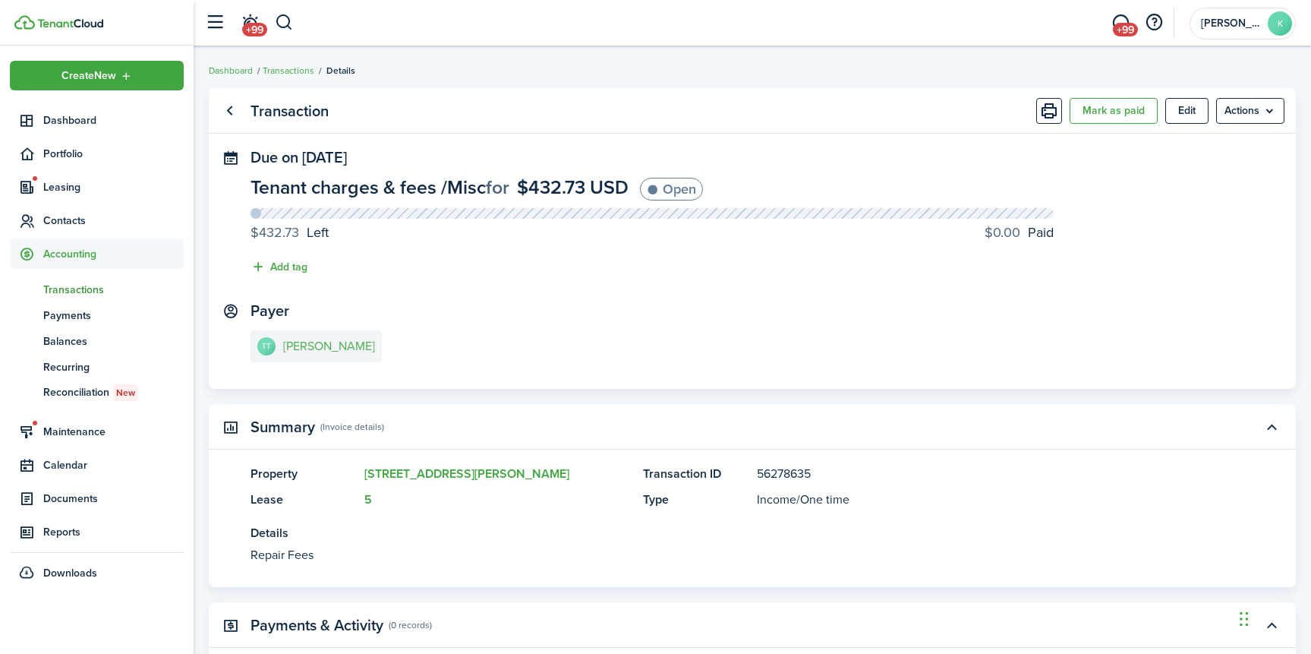
click at [334, 357] on link "TT [PERSON_NAME]" at bounding box center [315, 346] width 131 height 32
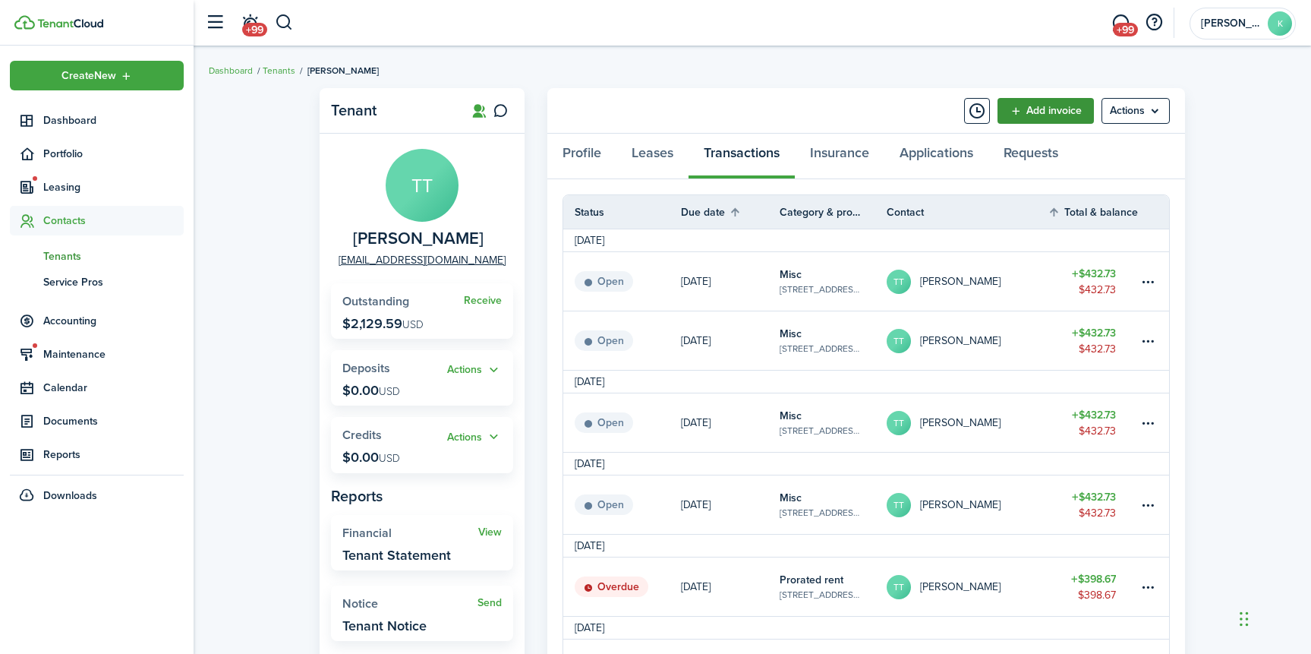
click at [1038, 115] on link "Add invoice" at bounding box center [1045, 111] width 96 height 26
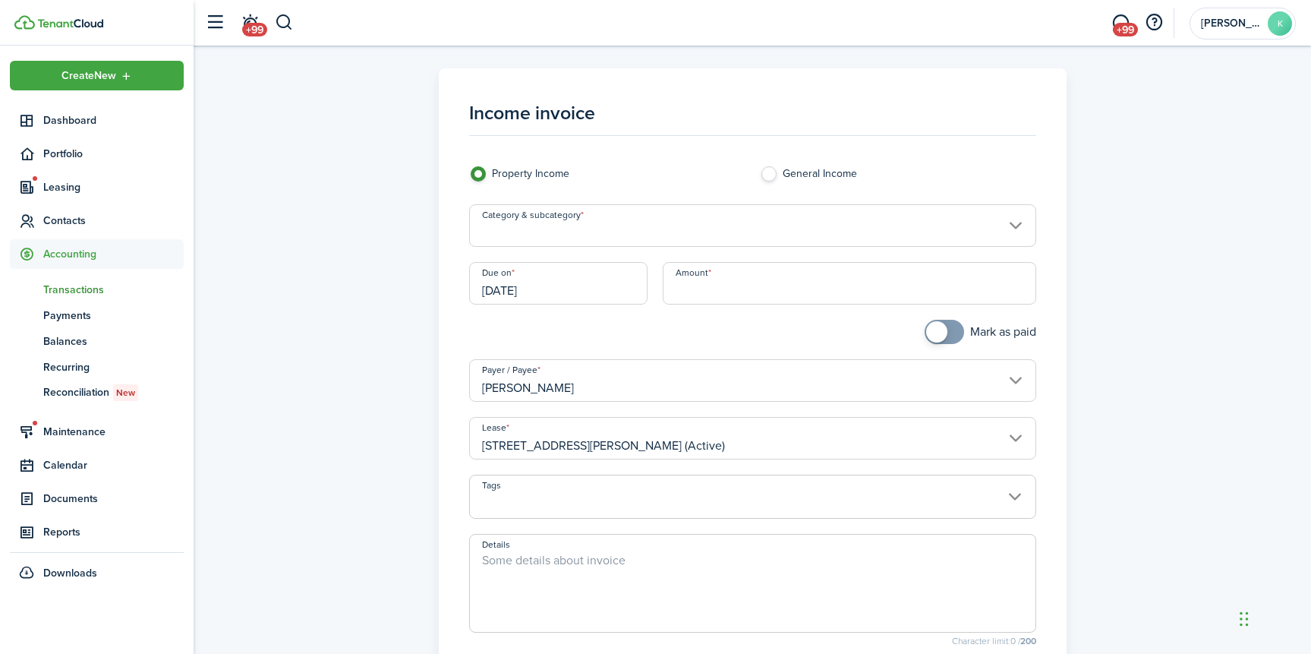
click at [625, 225] on input "Category & subcategory" at bounding box center [752, 225] width 567 height 43
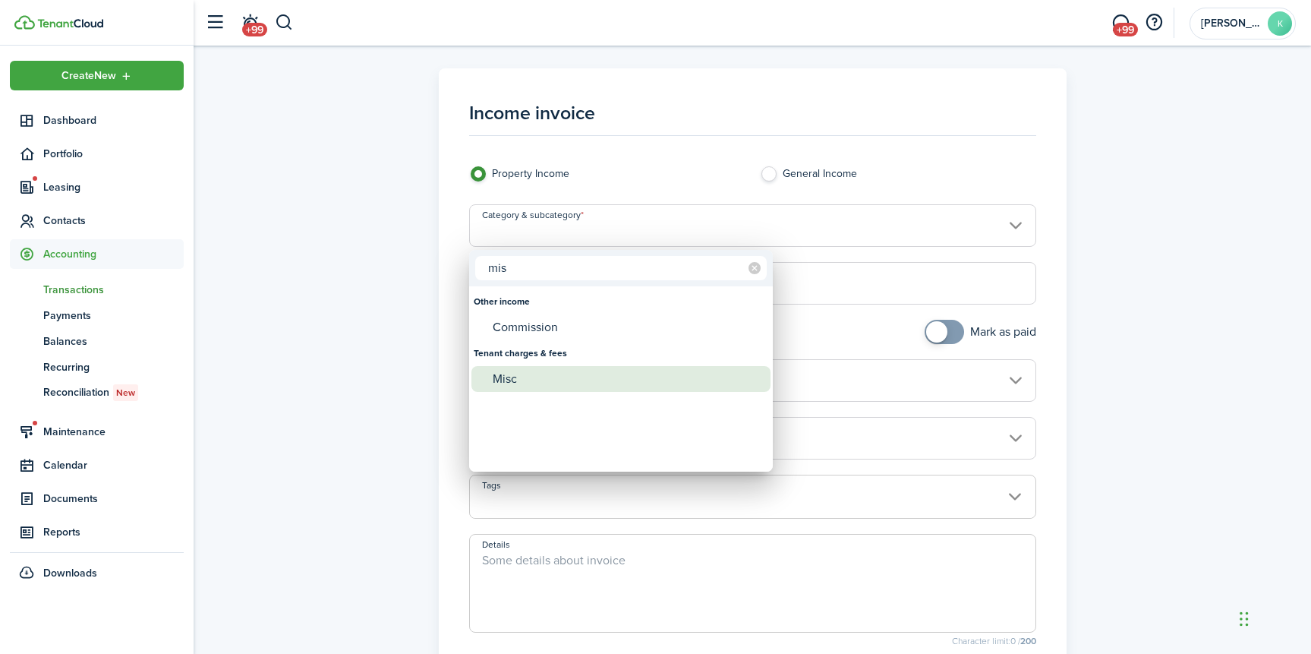
type input "mis"
click at [566, 383] on div "Misc" at bounding box center [627, 379] width 269 height 26
type input "Tenant charges & fees / Misc"
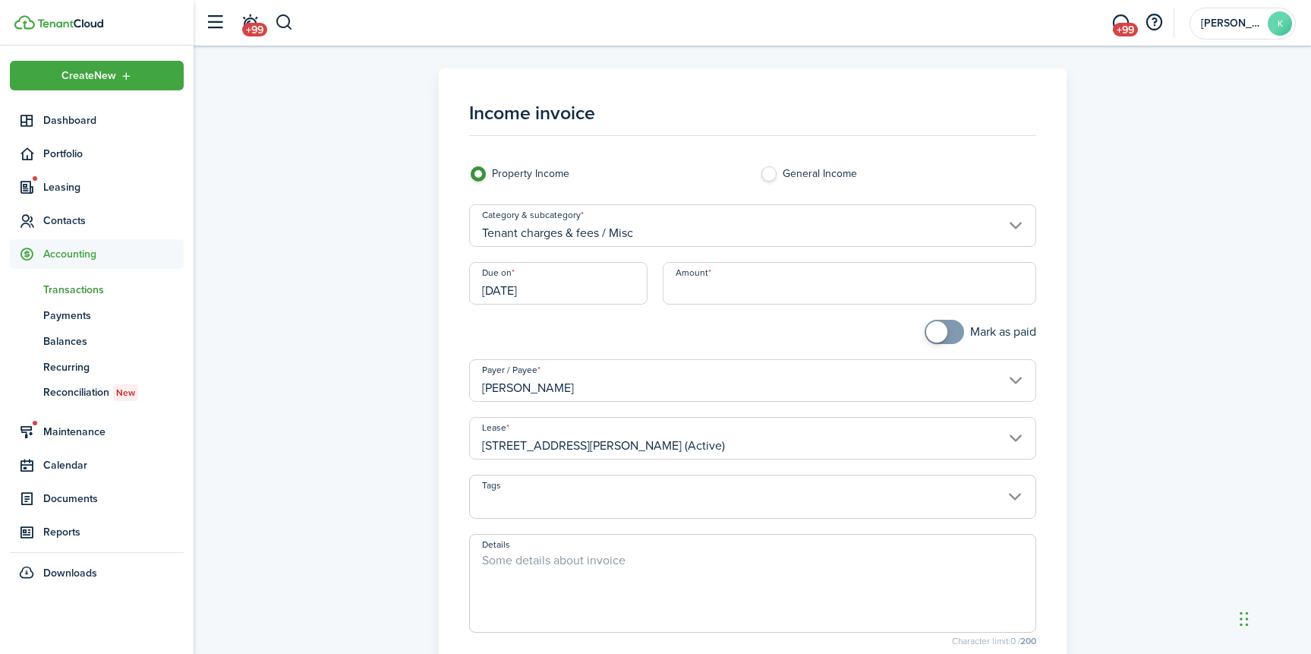
click at [708, 297] on input "Amount" at bounding box center [849, 283] width 373 height 43
type input "$432.73"
click at [553, 564] on textarea "Details" at bounding box center [752, 587] width 565 height 73
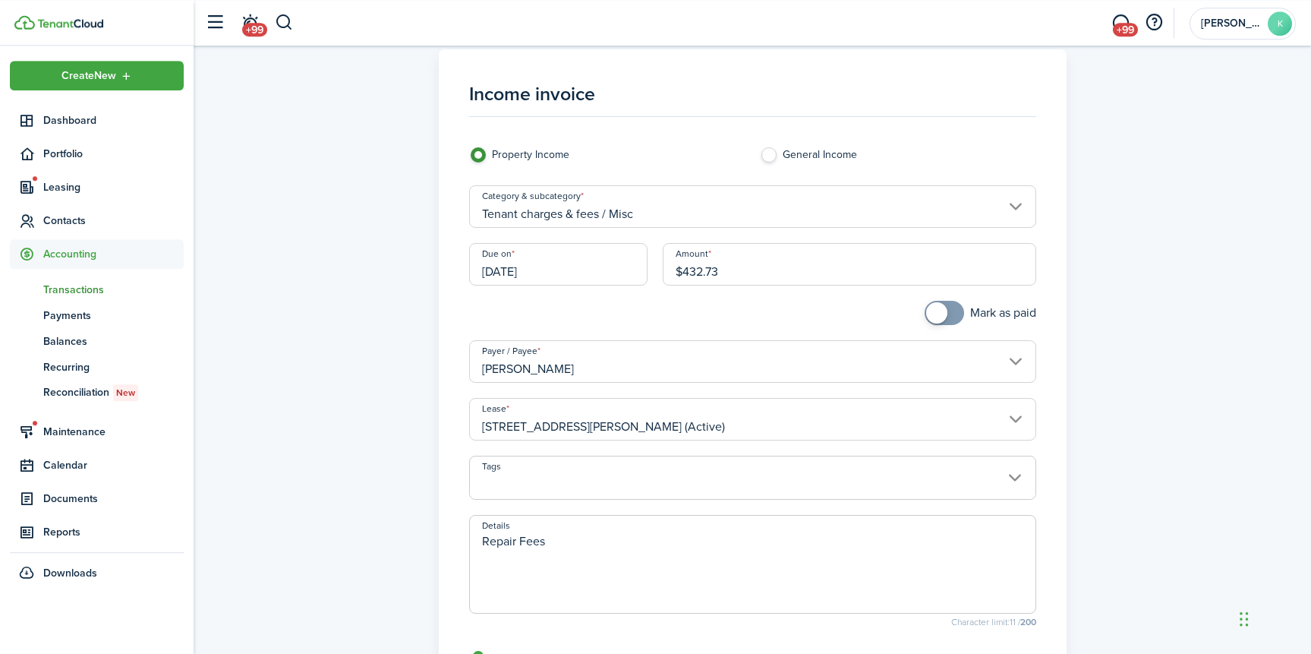
scroll to position [17, 0]
click at [564, 284] on input "[DATE]" at bounding box center [558, 265] width 179 height 43
type textarea "Repair Fees"
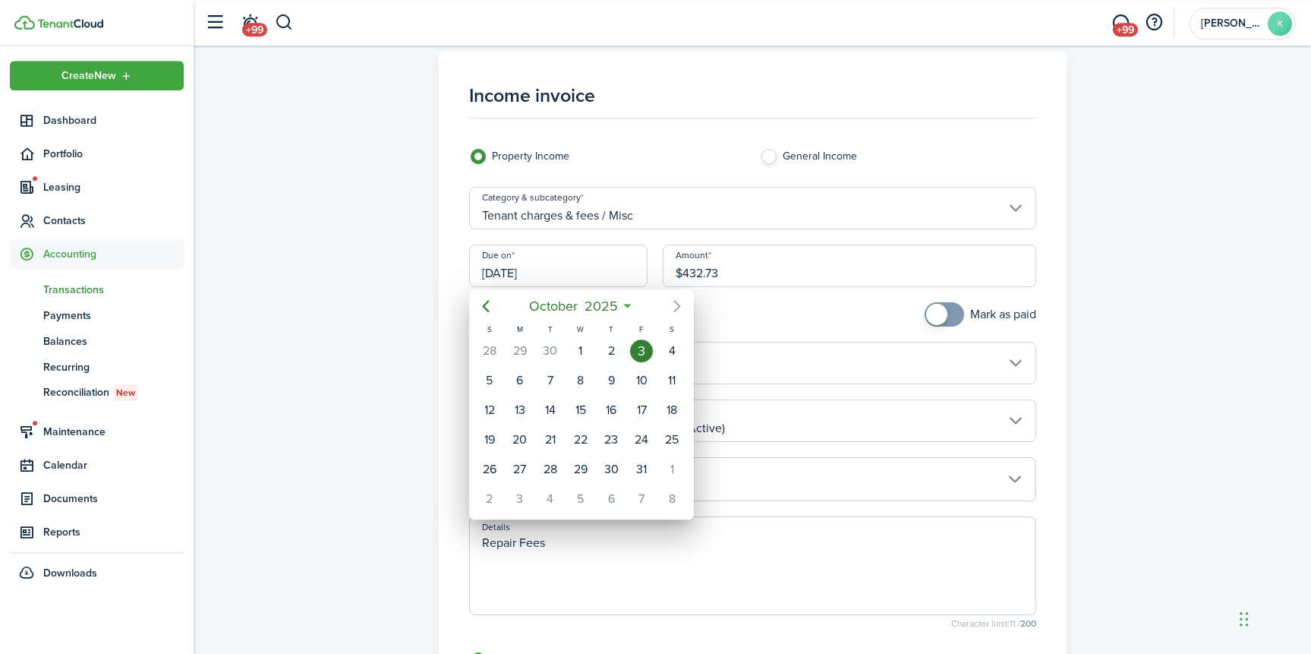
click at [679, 312] on icon "Next page" at bounding box center [677, 306] width 18 height 18
click at [612, 466] on div "1" at bounding box center [611, 469] width 23 height 23
type input "[DATE]"
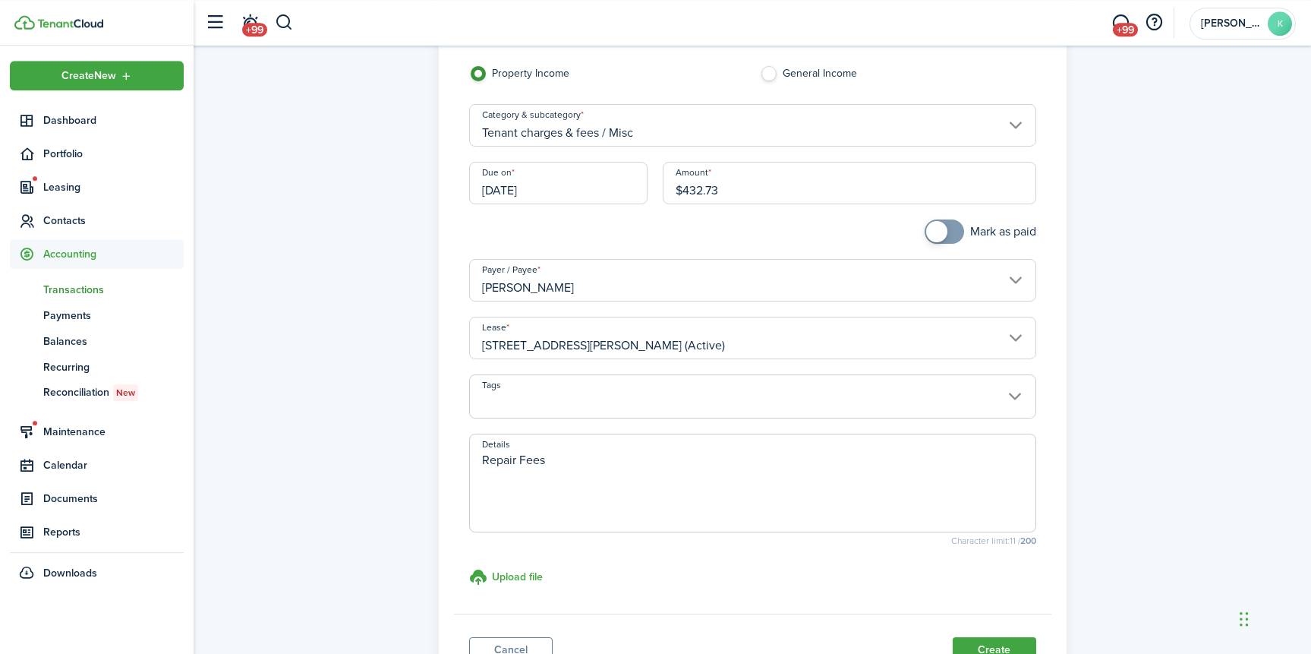
scroll to position [227, 0]
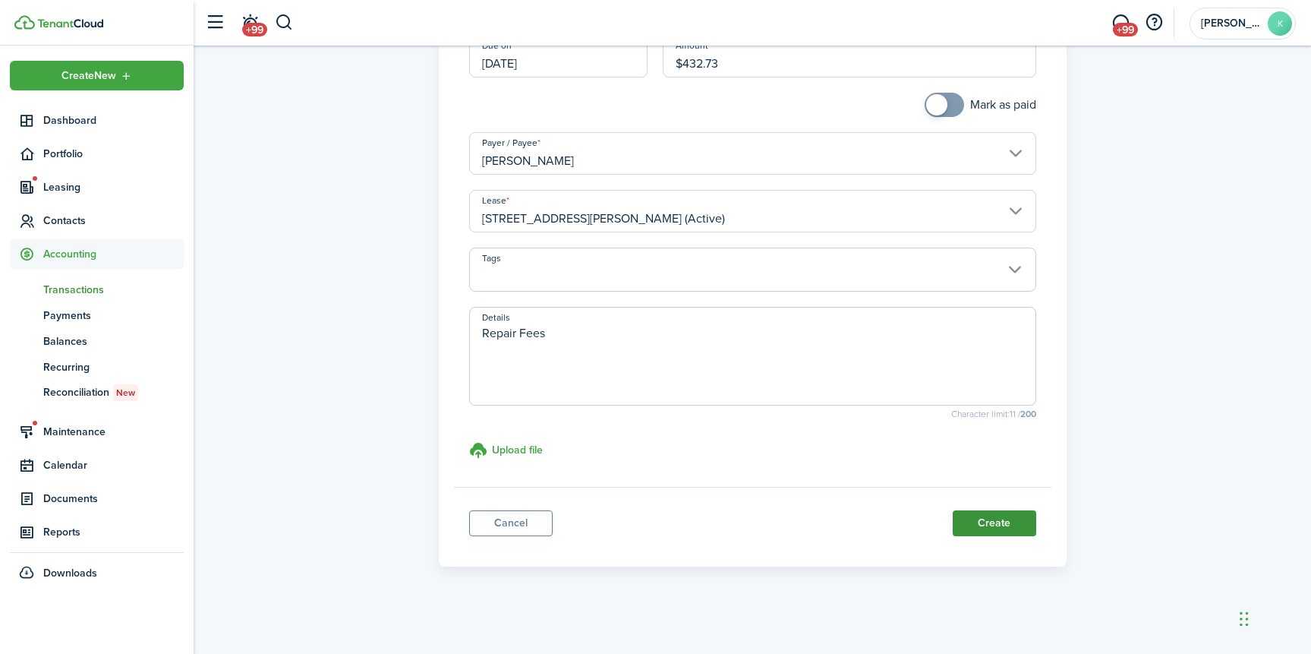
click at [974, 518] on button "Create" at bounding box center [994, 523] width 83 height 26
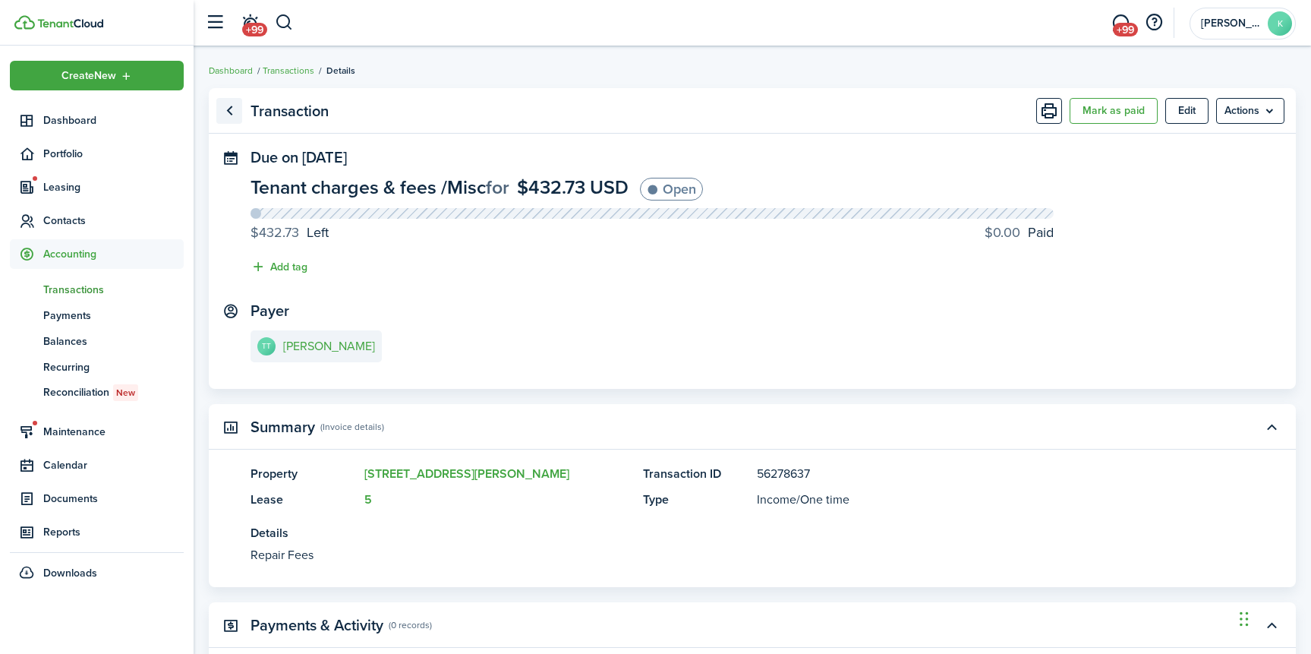
click at [226, 106] on link "Go back" at bounding box center [229, 111] width 26 height 26
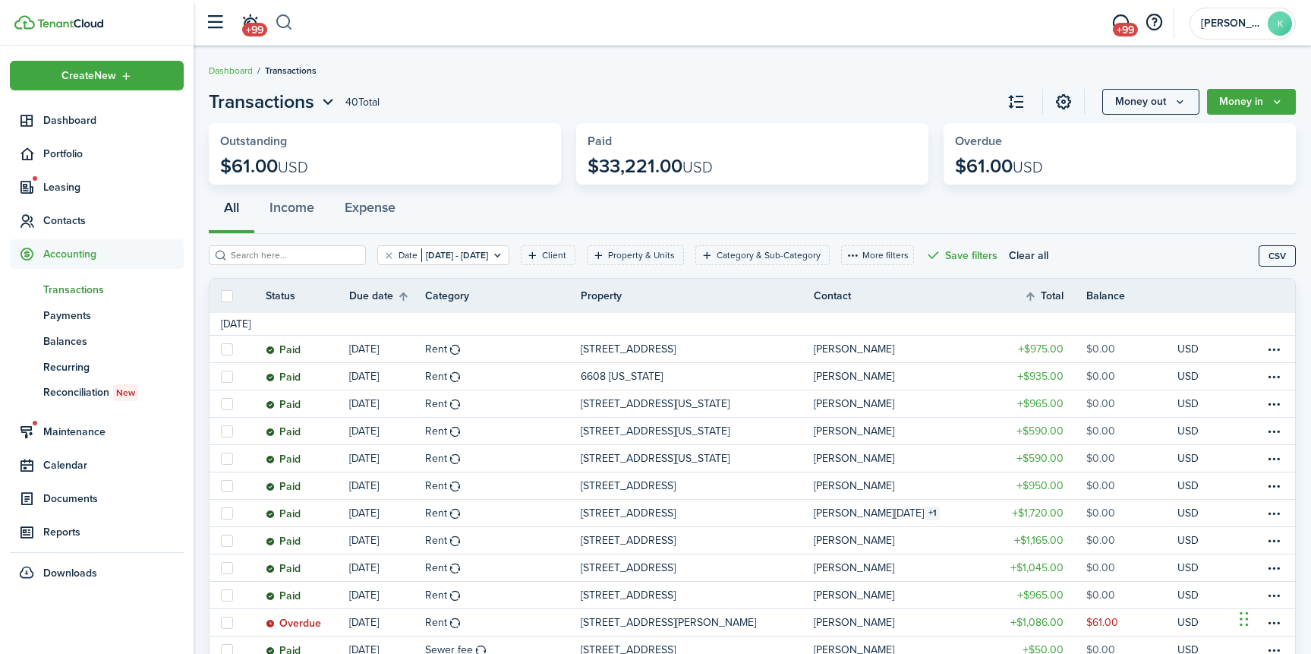
click at [287, 35] on button "button" at bounding box center [284, 23] width 19 height 26
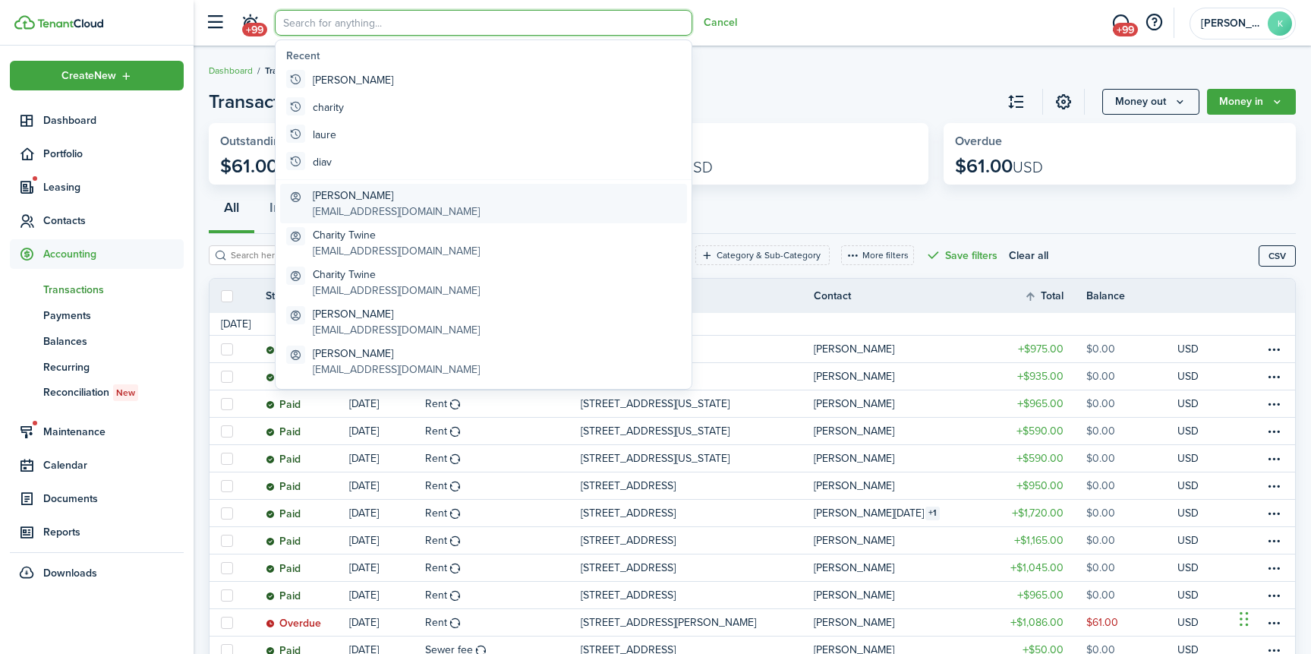
click at [351, 211] on global-search-item-description "[EMAIL_ADDRESS][DOMAIN_NAME]" at bounding box center [396, 211] width 167 height 16
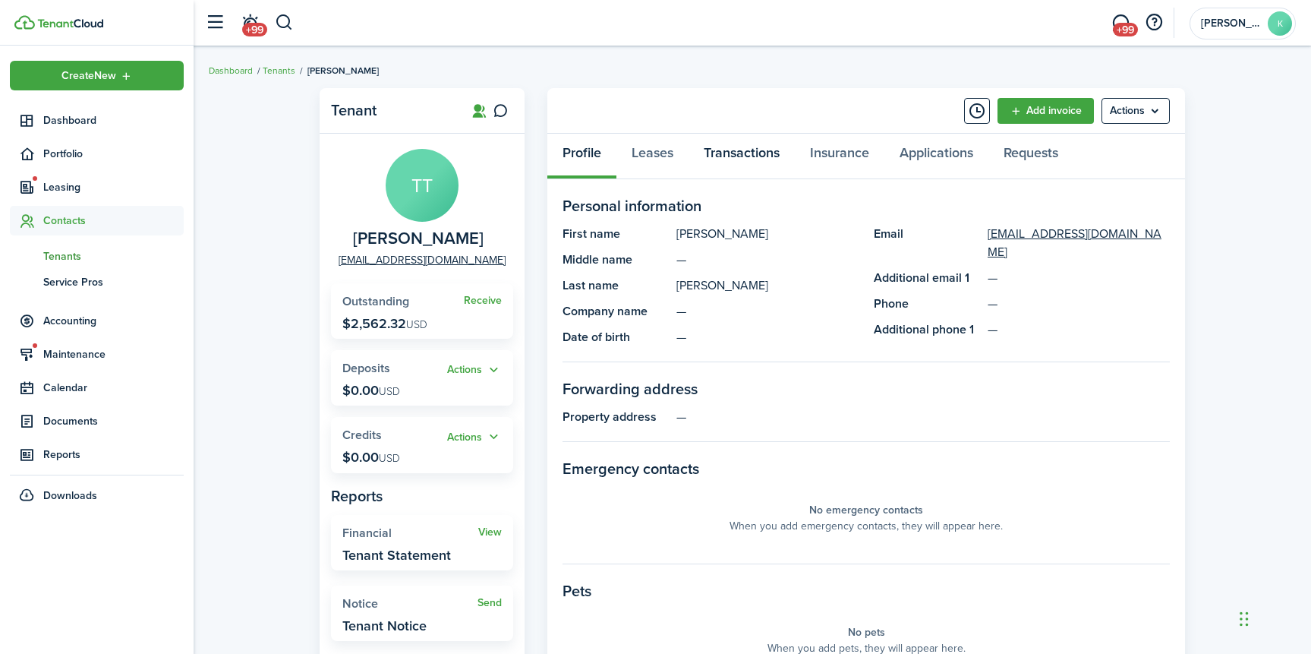
click at [737, 165] on link "Transactions" at bounding box center [741, 157] width 106 height 46
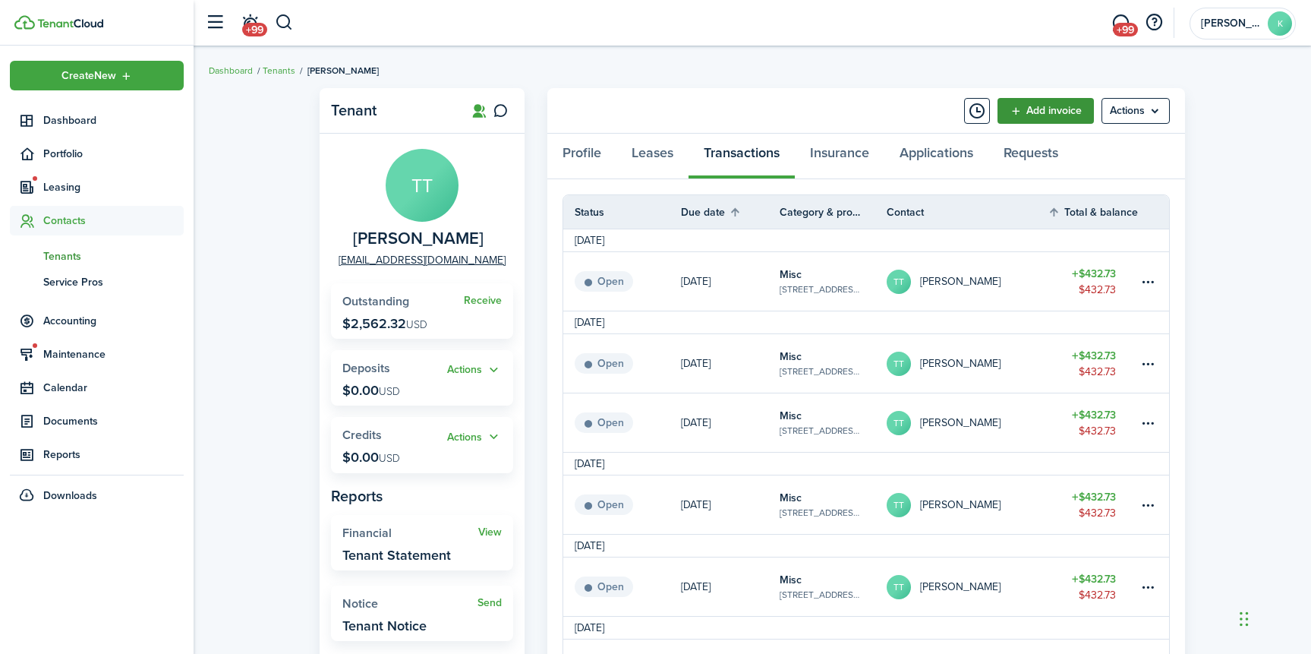
click at [1036, 121] on link "Add invoice" at bounding box center [1045, 111] width 96 height 26
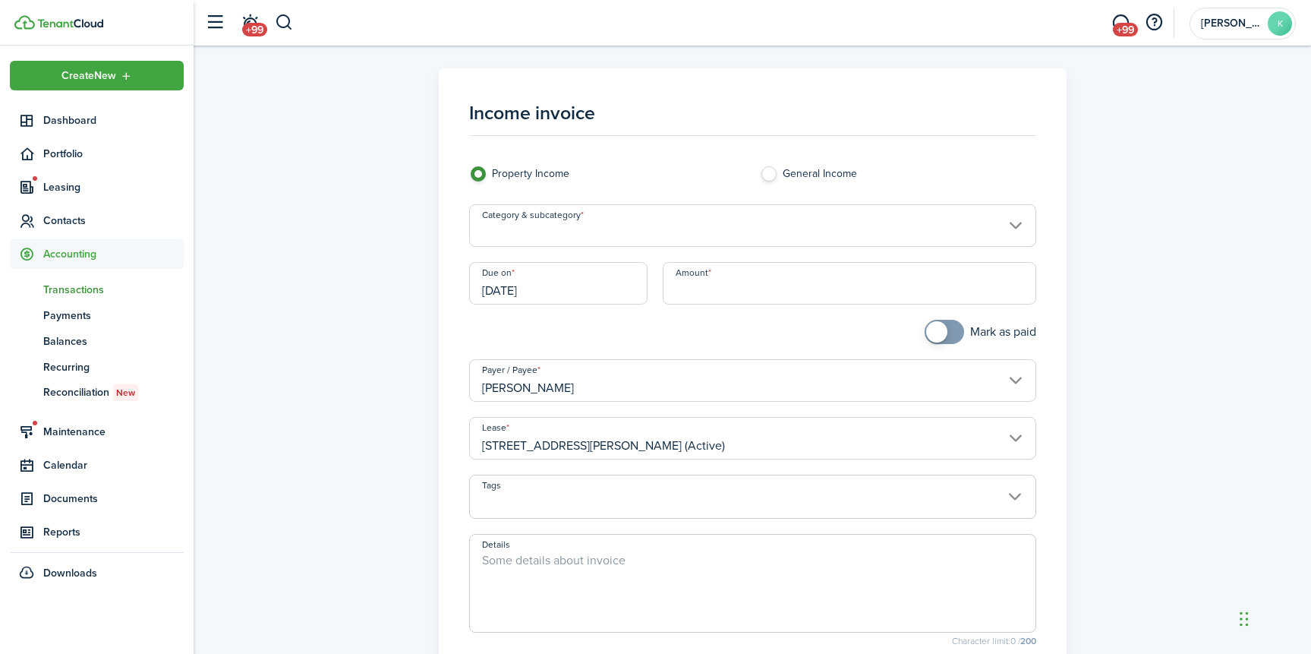
click at [629, 242] on input "Category & subcategory" at bounding box center [752, 225] width 567 height 43
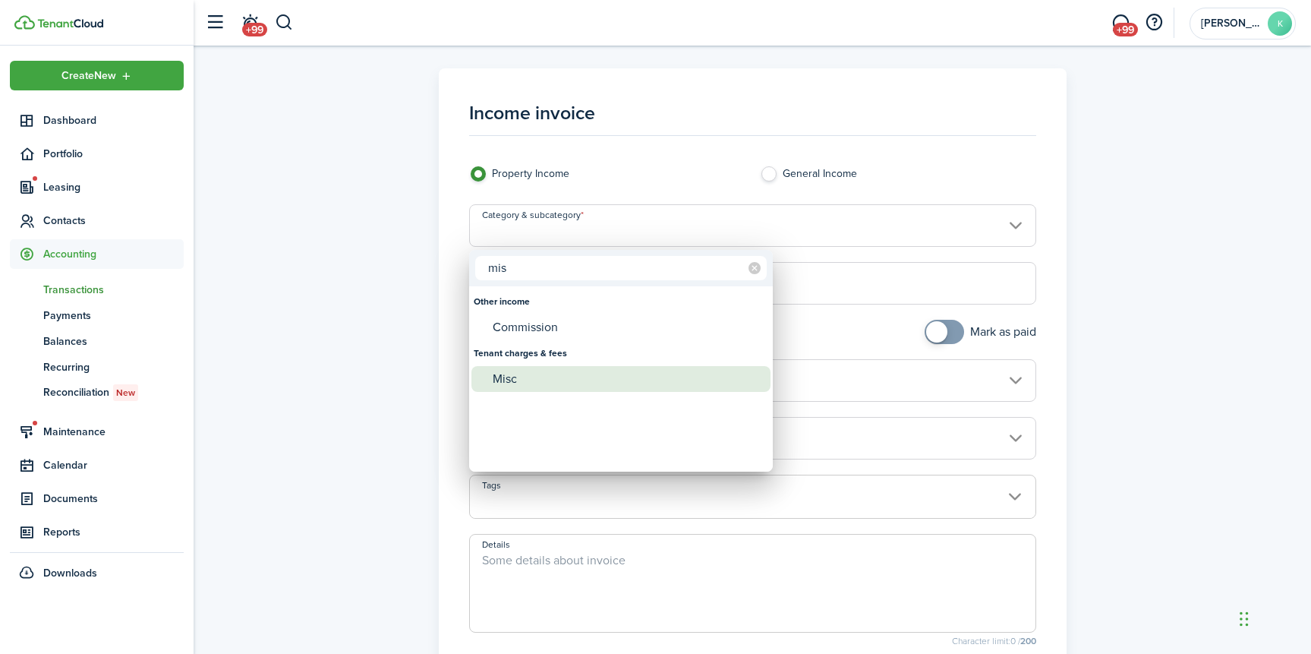
type input "mis"
click at [556, 376] on div "Misc" at bounding box center [627, 379] width 269 height 26
type input "Tenant charges & fees / Misc"
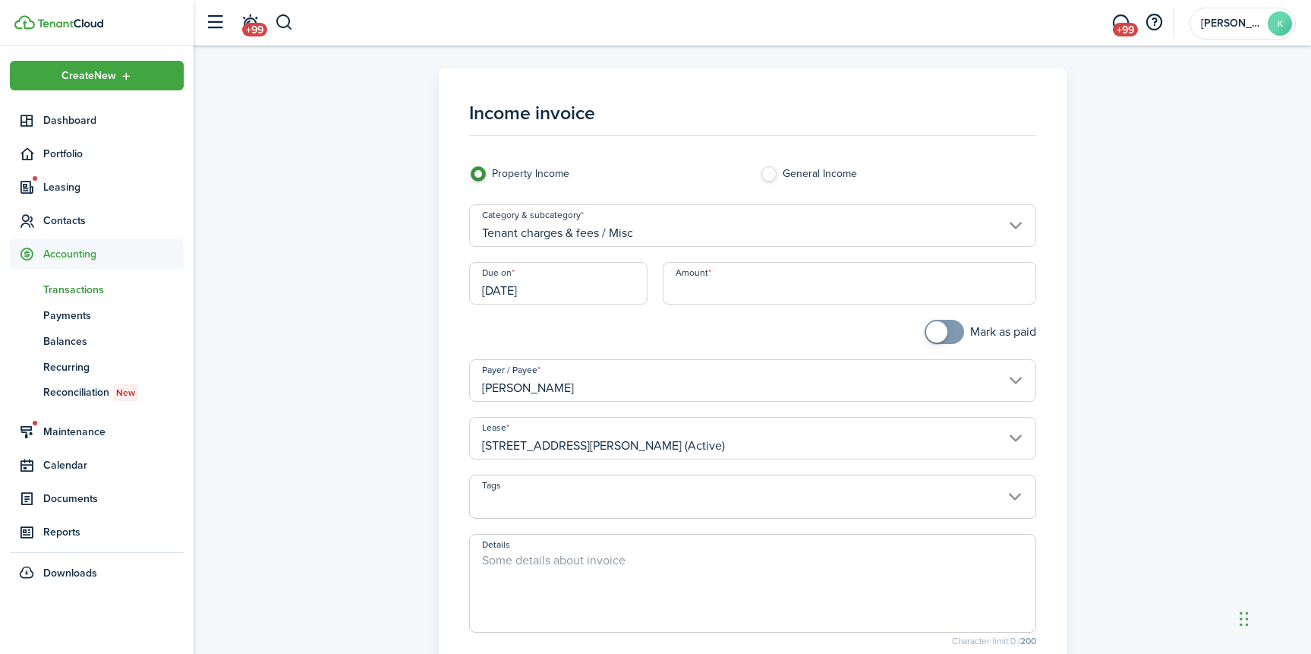
click at [704, 292] on input "Amount" at bounding box center [849, 283] width 373 height 43
type input "$432.73"
click at [568, 547] on span at bounding box center [752, 583] width 567 height 99
click at [570, 586] on textarea "Details" at bounding box center [752, 587] width 565 height 73
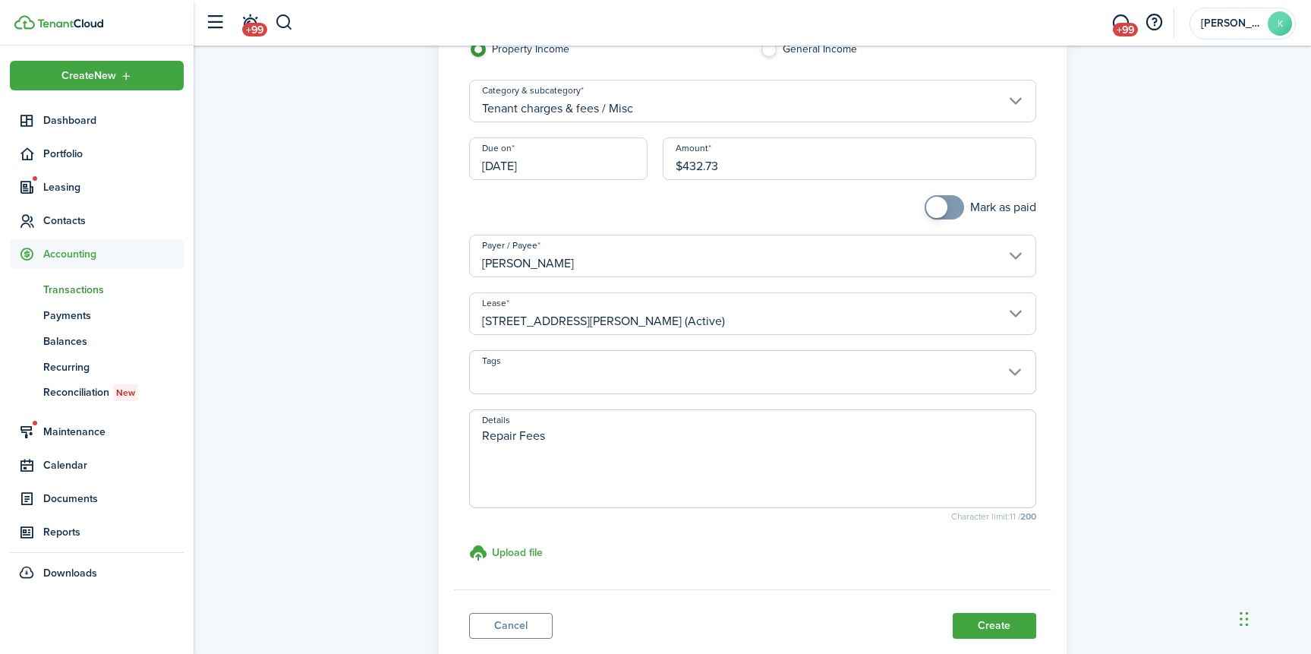
scroll to position [227, 0]
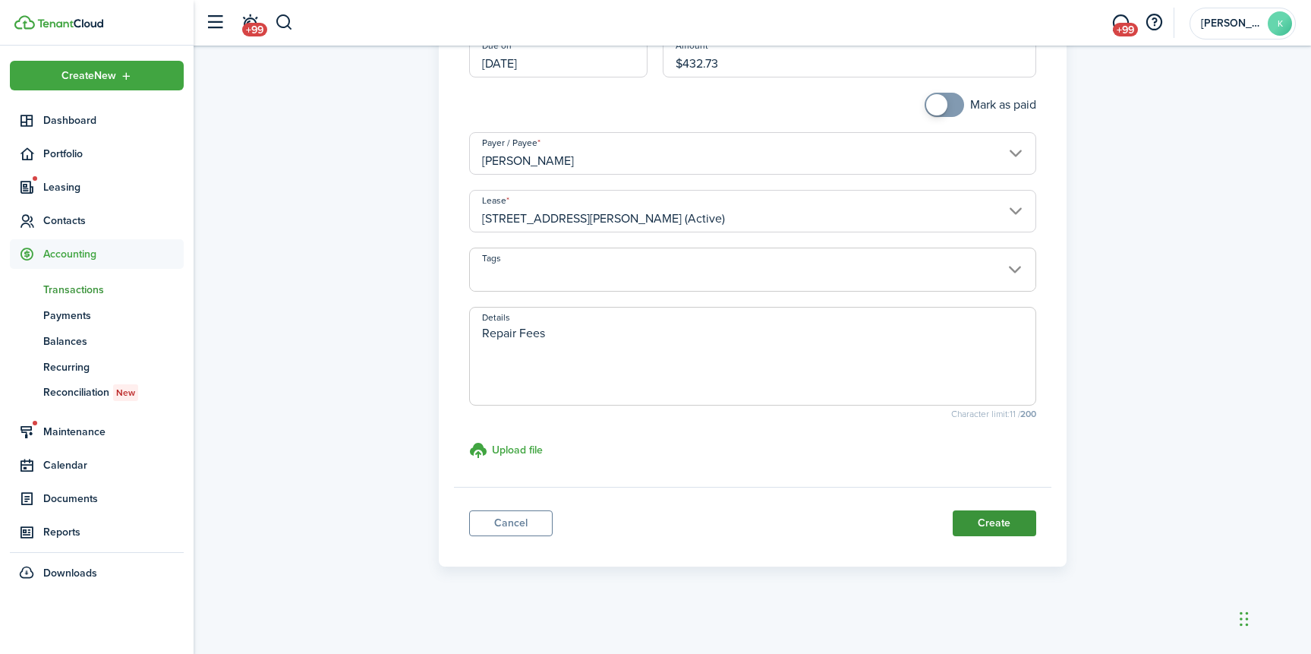
type textarea "Repair Fees"
click at [1013, 516] on button "Create" at bounding box center [994, 523] width 83 height 26
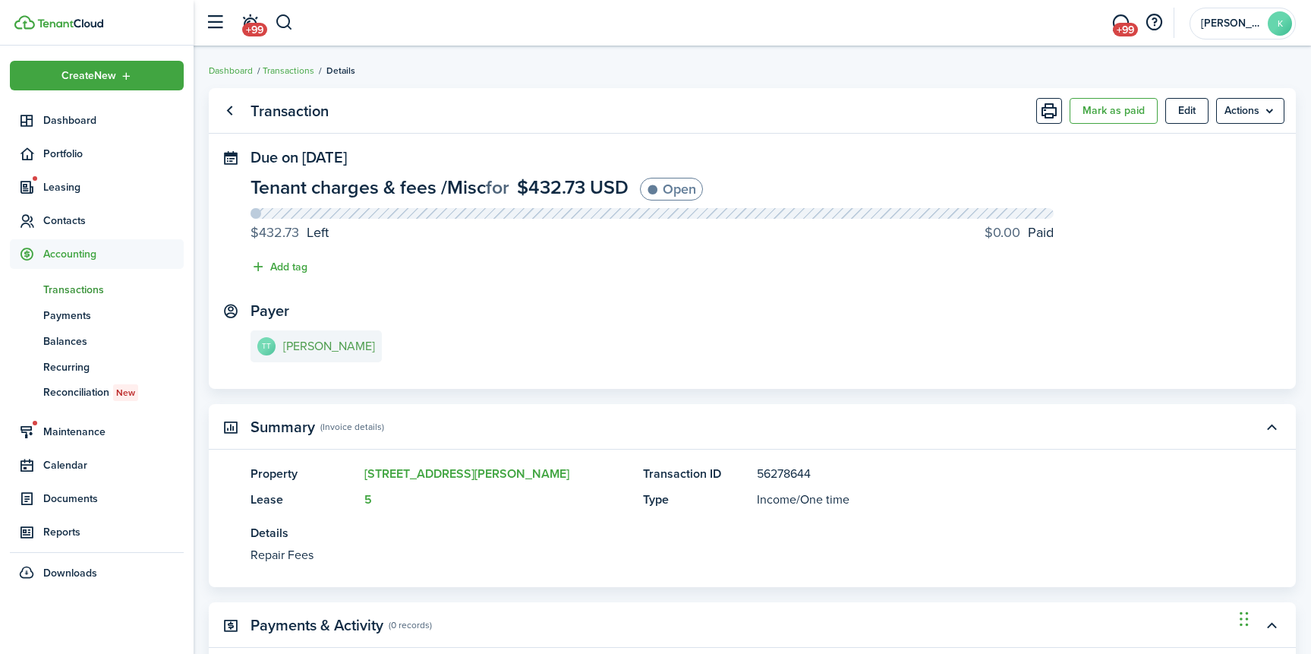
click at [330, 348] on e-details-info-title "[PERSON_NAME]" at bounding box center [329, 346] width 92 height 14
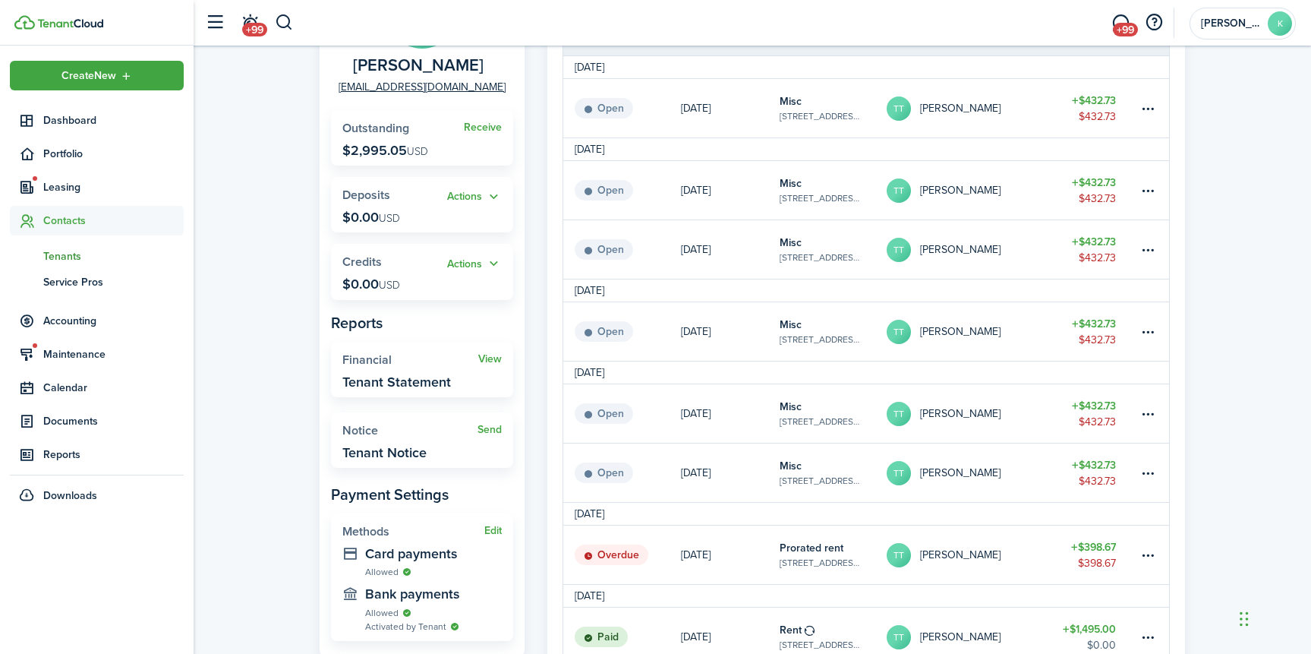
scroll to position [207, 0]
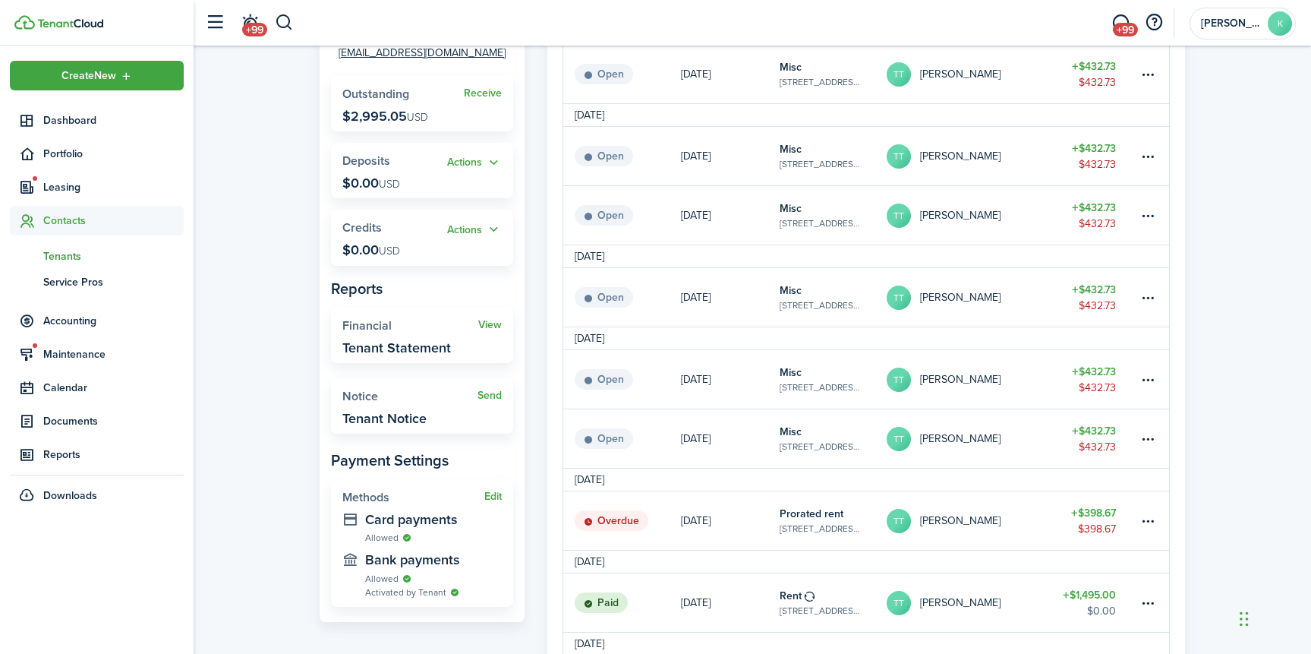
click at [720, 391] on link "[DATE]" at bounding box center [730, 379] width 99 height 58
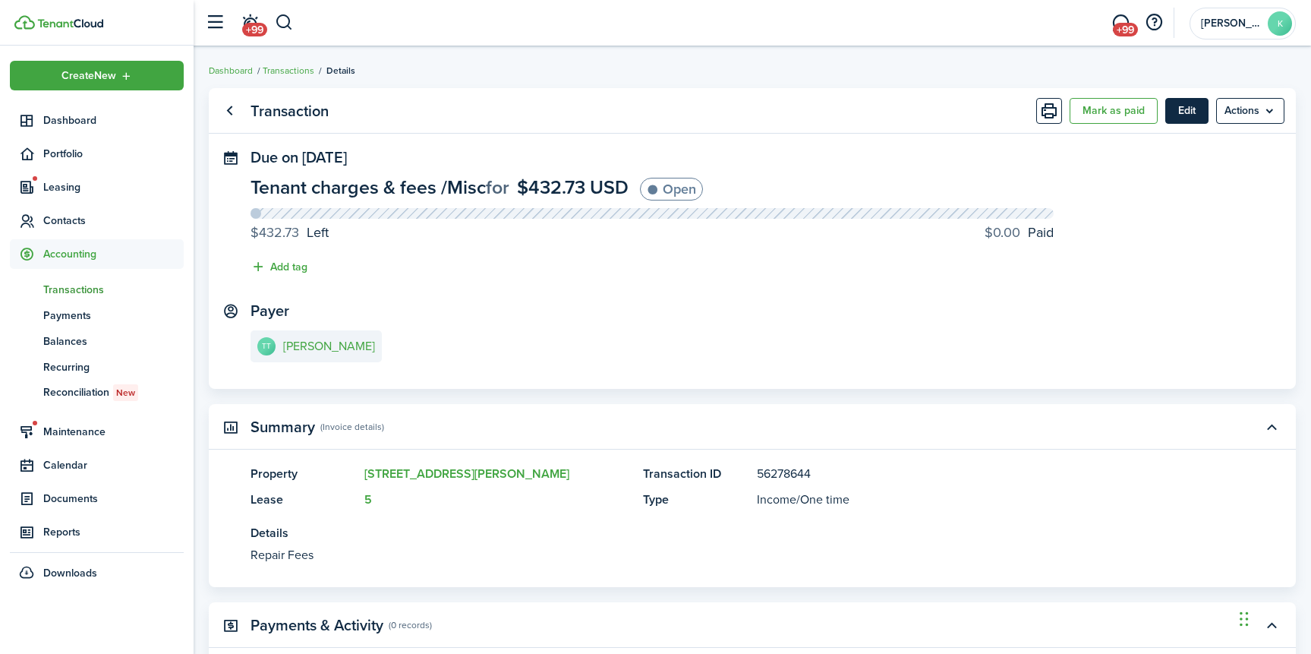
click at [1185, 114] on button "Edit" at bounding box center [1186, 111] width 43 height 26
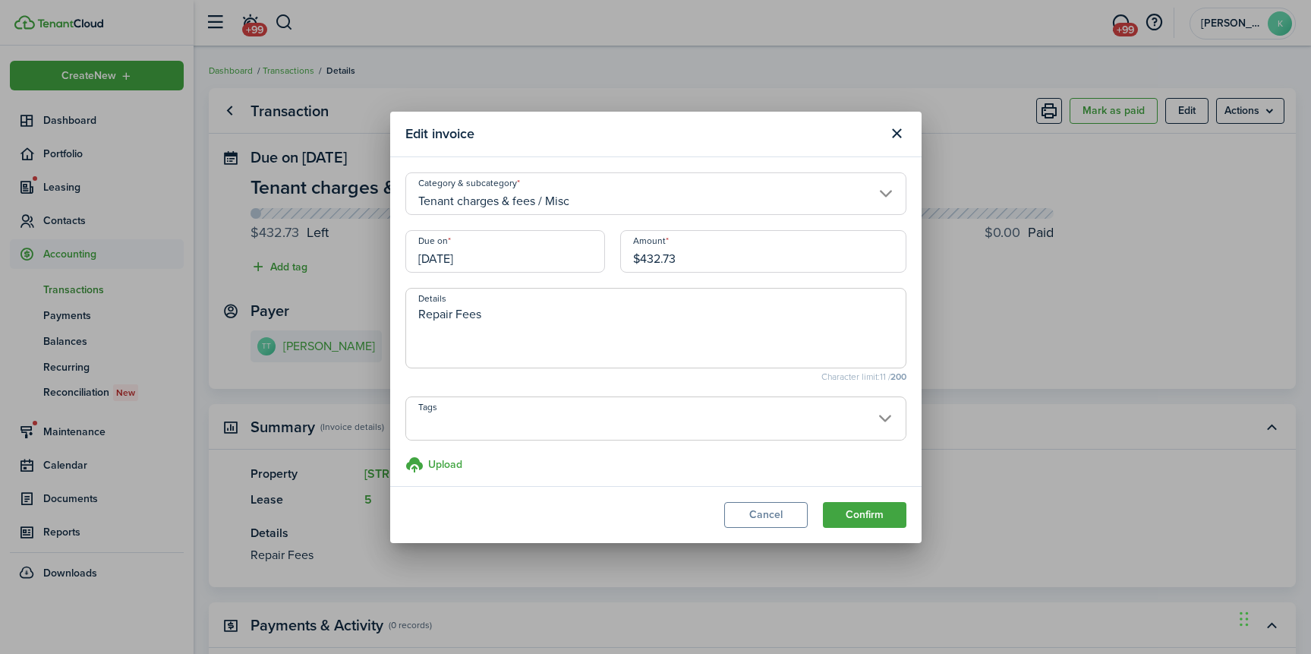
click at [519, 263] on input "[DATE]" at bounding box center [505, 251] width 200 height 43
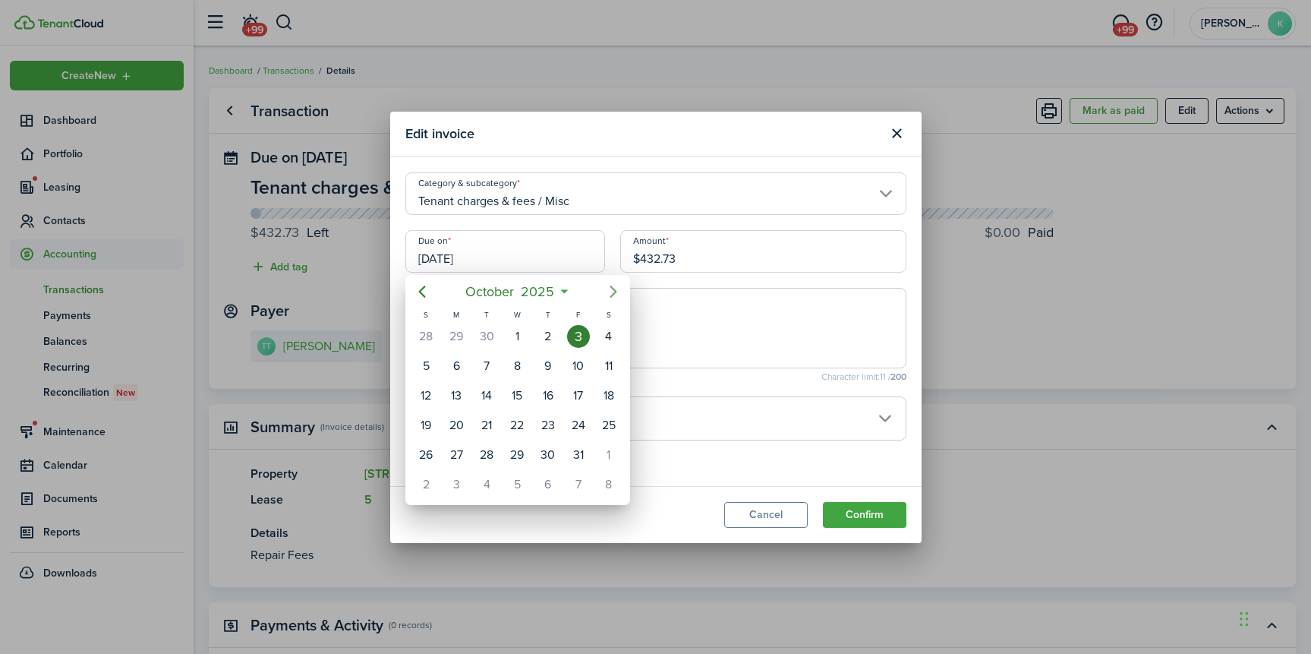
click at [615, 288] on icon "Next page" at bounding box center [613, 291] width 18 height 18
click at [414, 329] on div "[DATE]" at bounding box center [426, 336] width 30 height 29
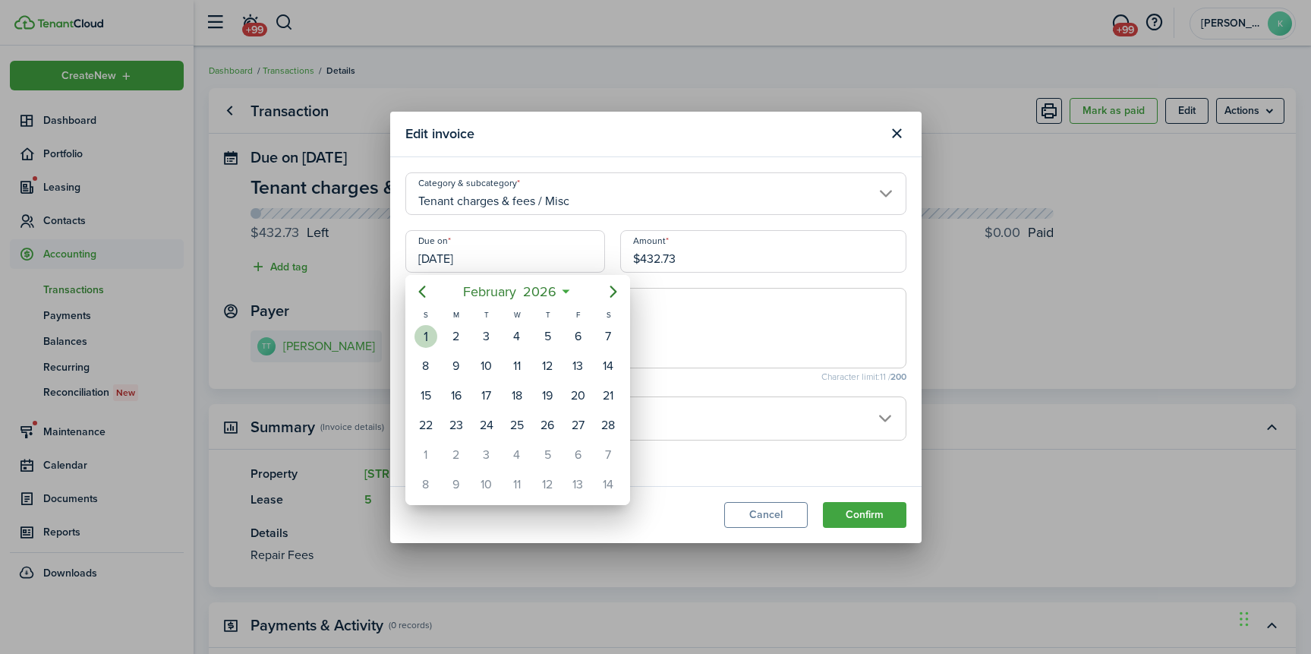
type input "[DATE]"
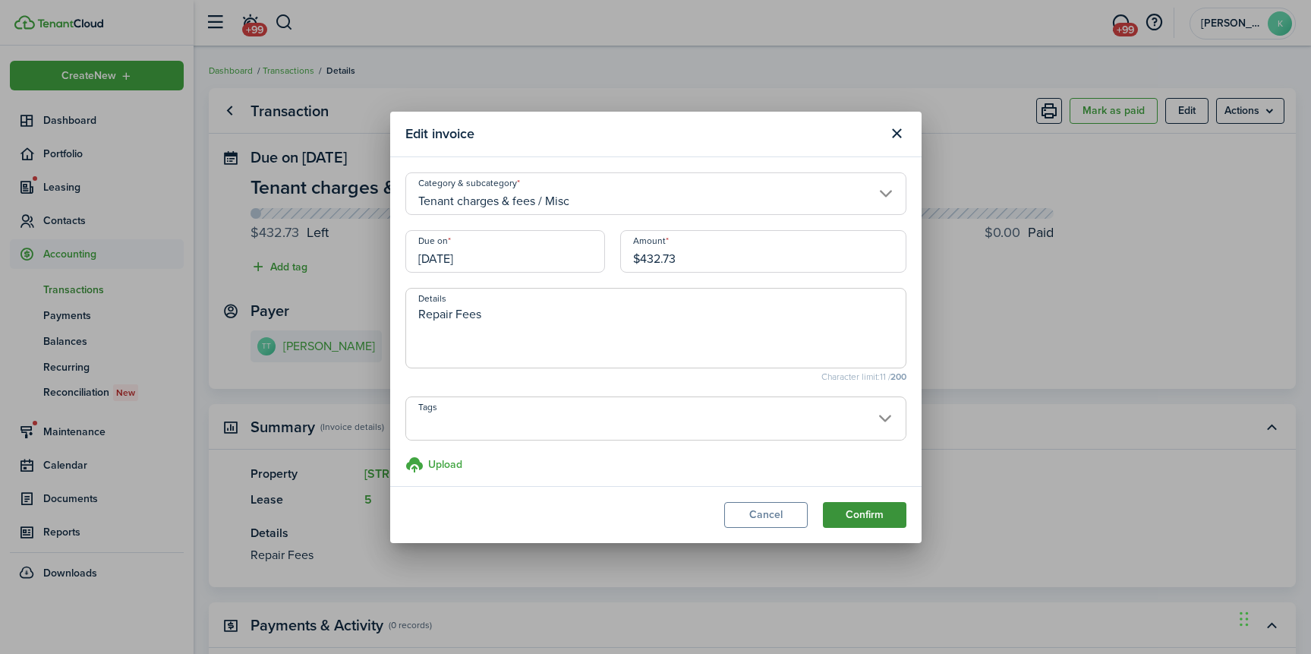
click at [861, 514] on button "Confirm" at bounding box center [864, 515] width 83 height 26
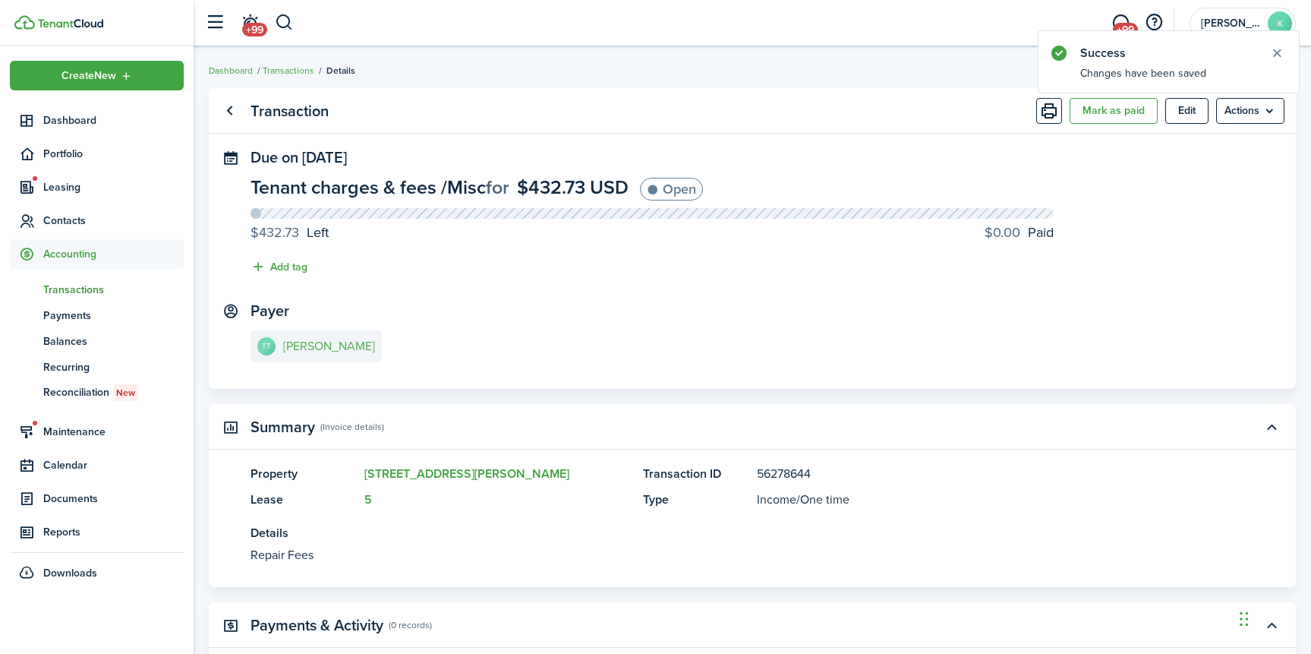
click at [296, 358] on link "TT [PERSON_NAME]" at bounding box center [315, 346] width 131 height 32
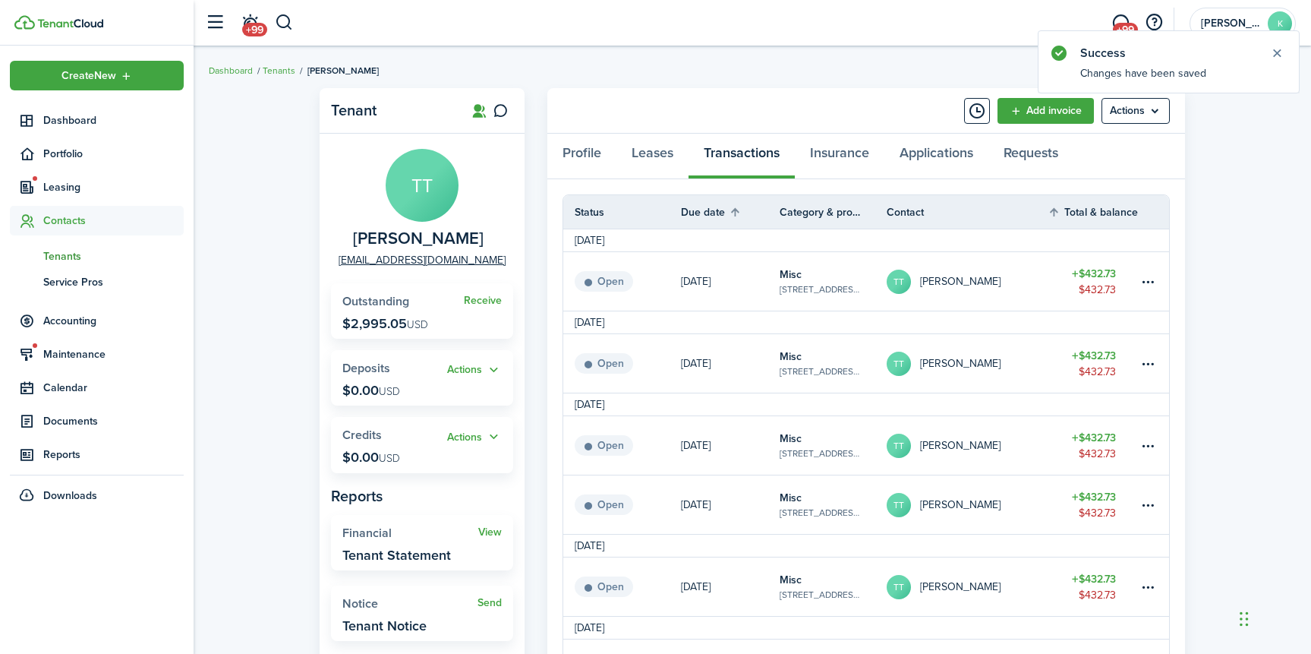
scroll to position [266, 0]
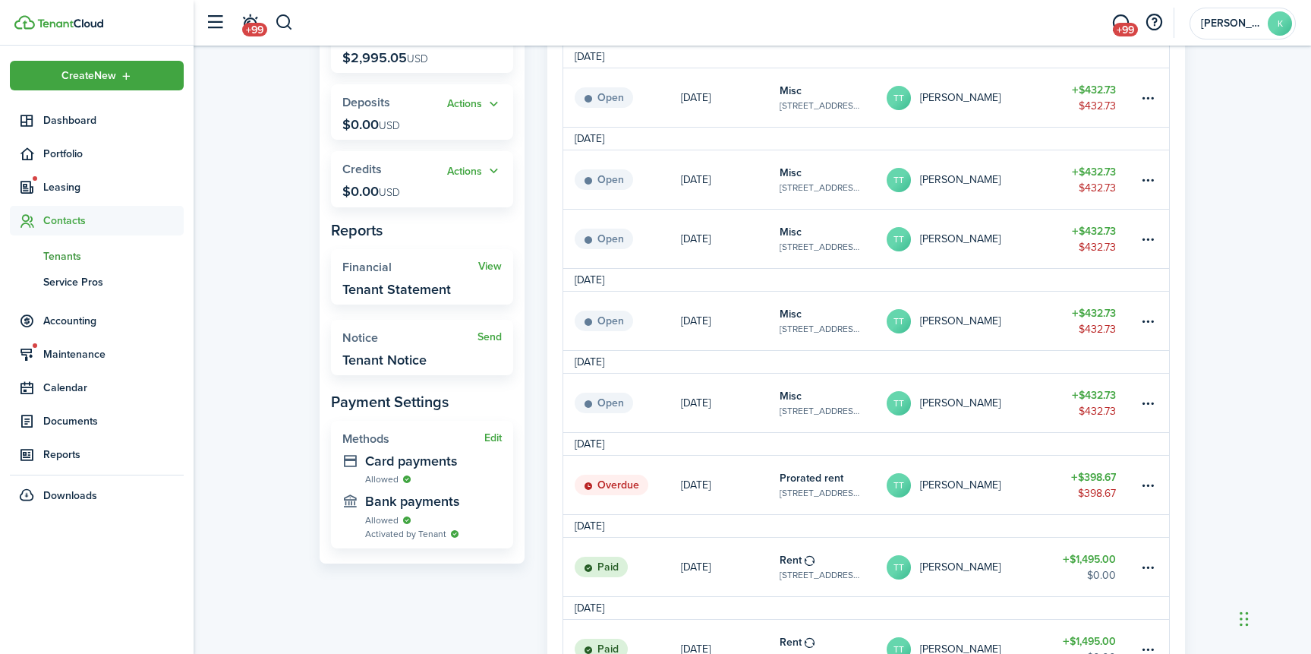
click at [92, 30] on sidebar-logo at bounding box center [97, 23] width 194 height 46
